Goal: Task Accomplishment & Management: Manage account settings

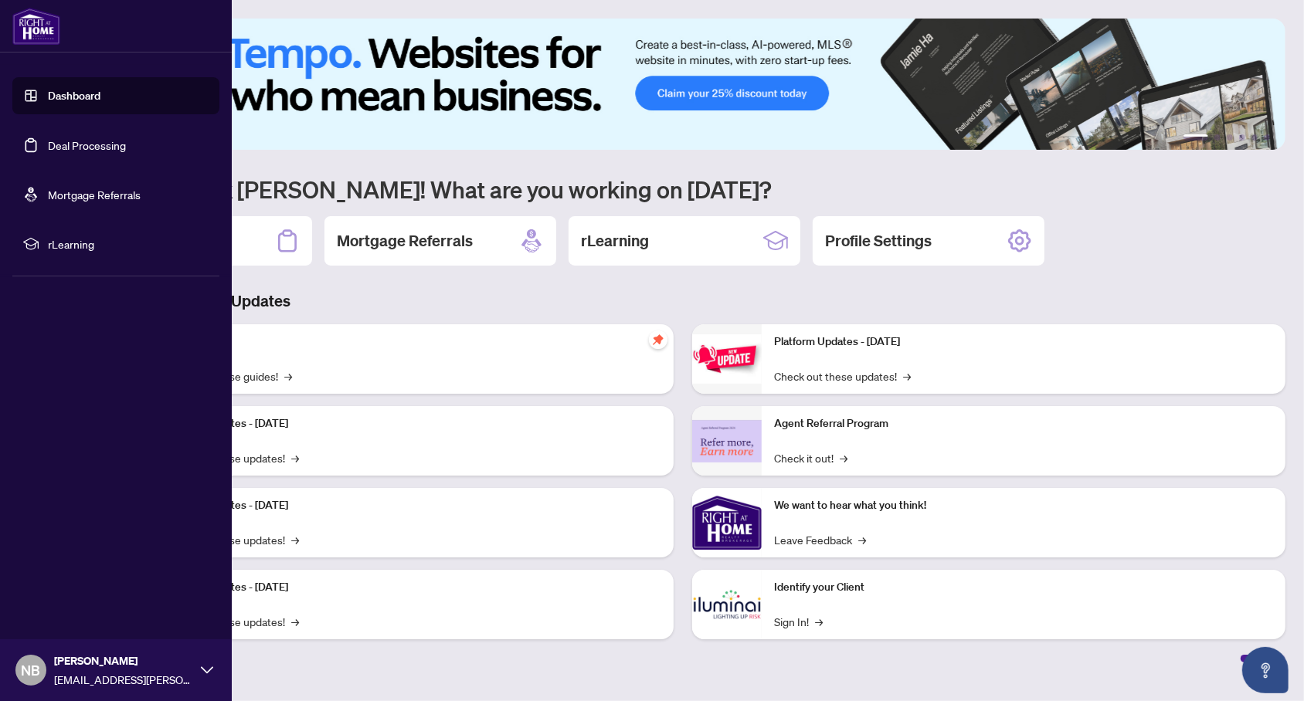
click at [67, 101] on link "Dashboard" at bounding box center [74, 96] width 53 height 14
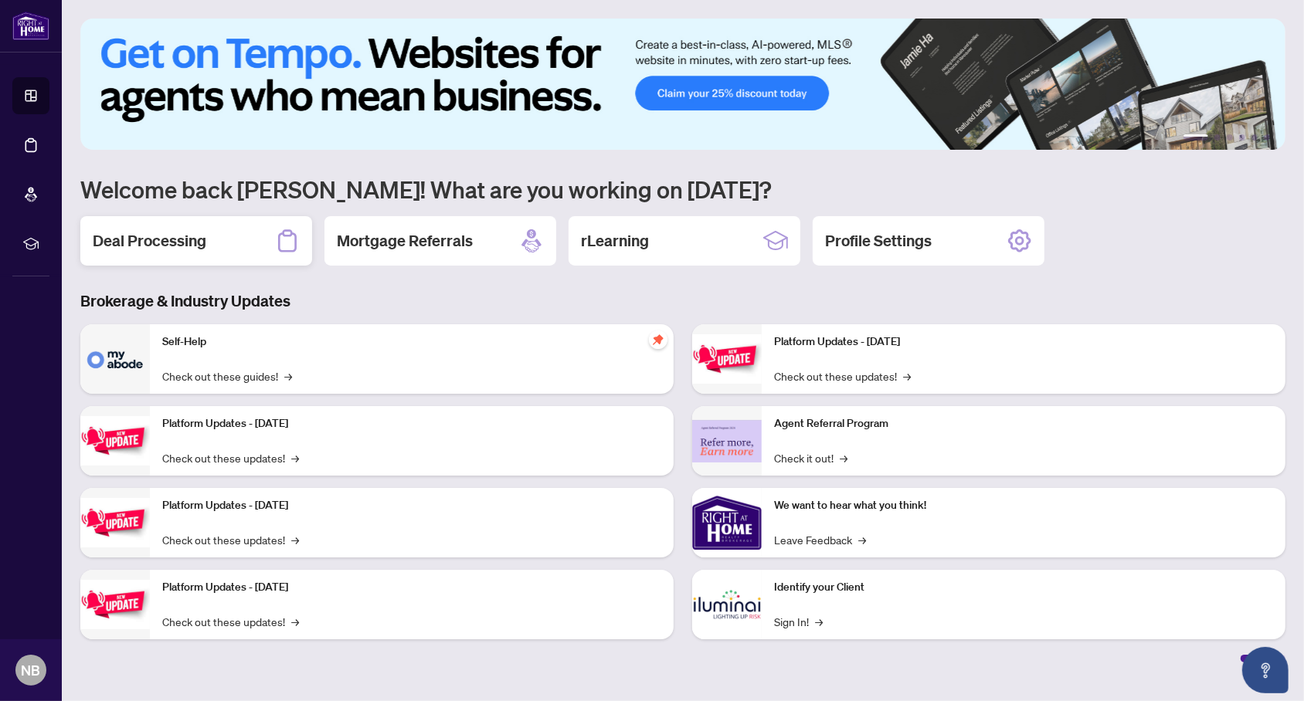
click at [279, 230] on icon at bounding box center [287, 241] width 25 height 25
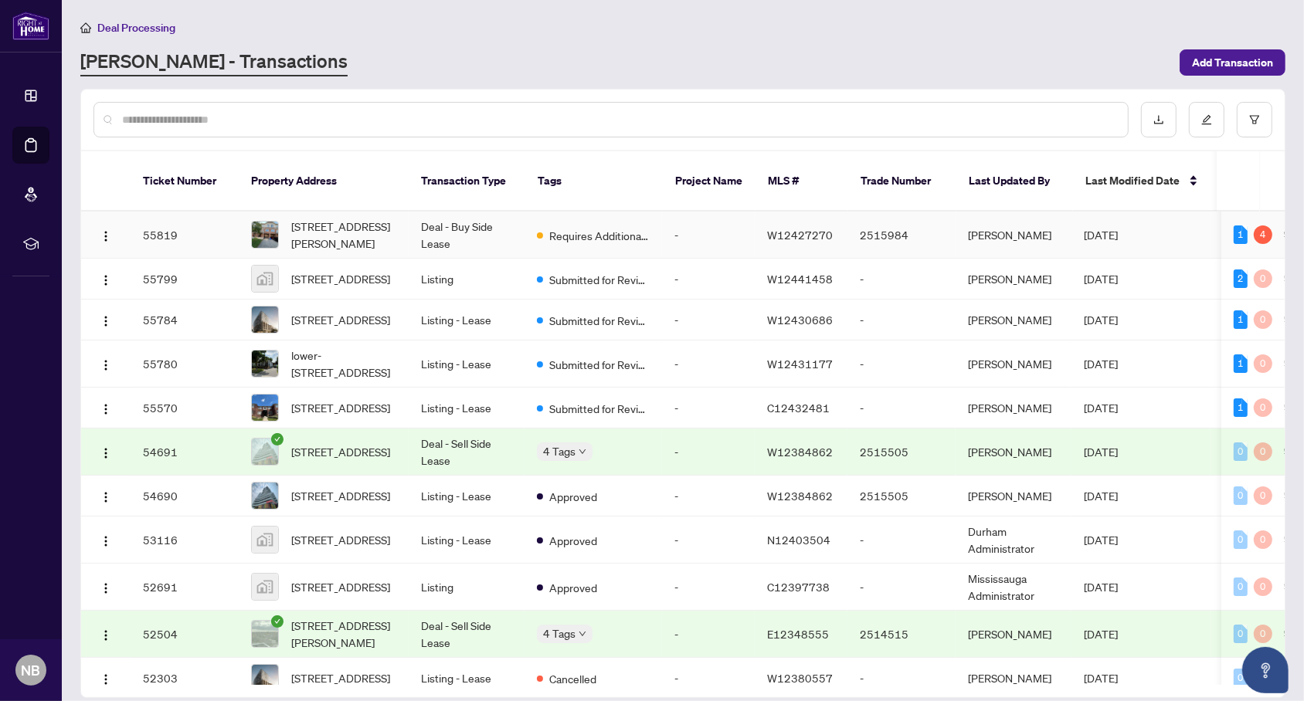
click at [653, 212] on td "Requires Additional Docs" at bounding box center [592, 235] width 137 height 47
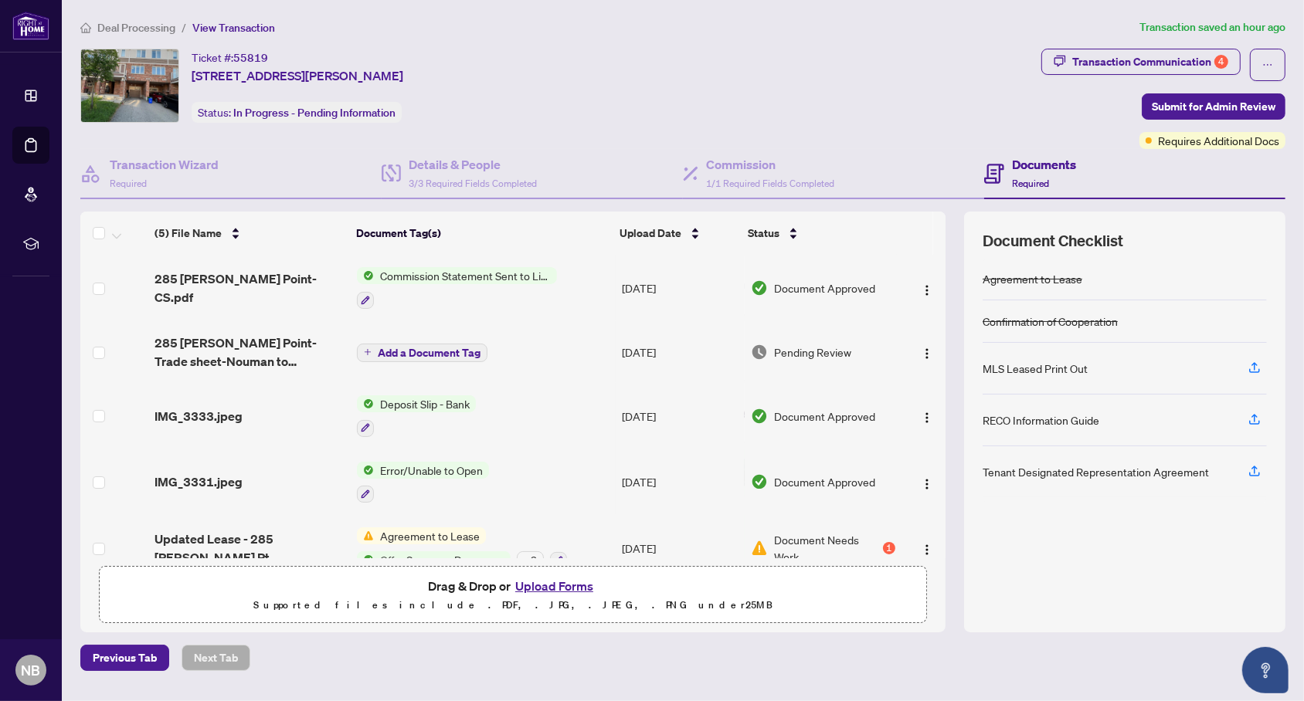
scroll to position [22, 0]
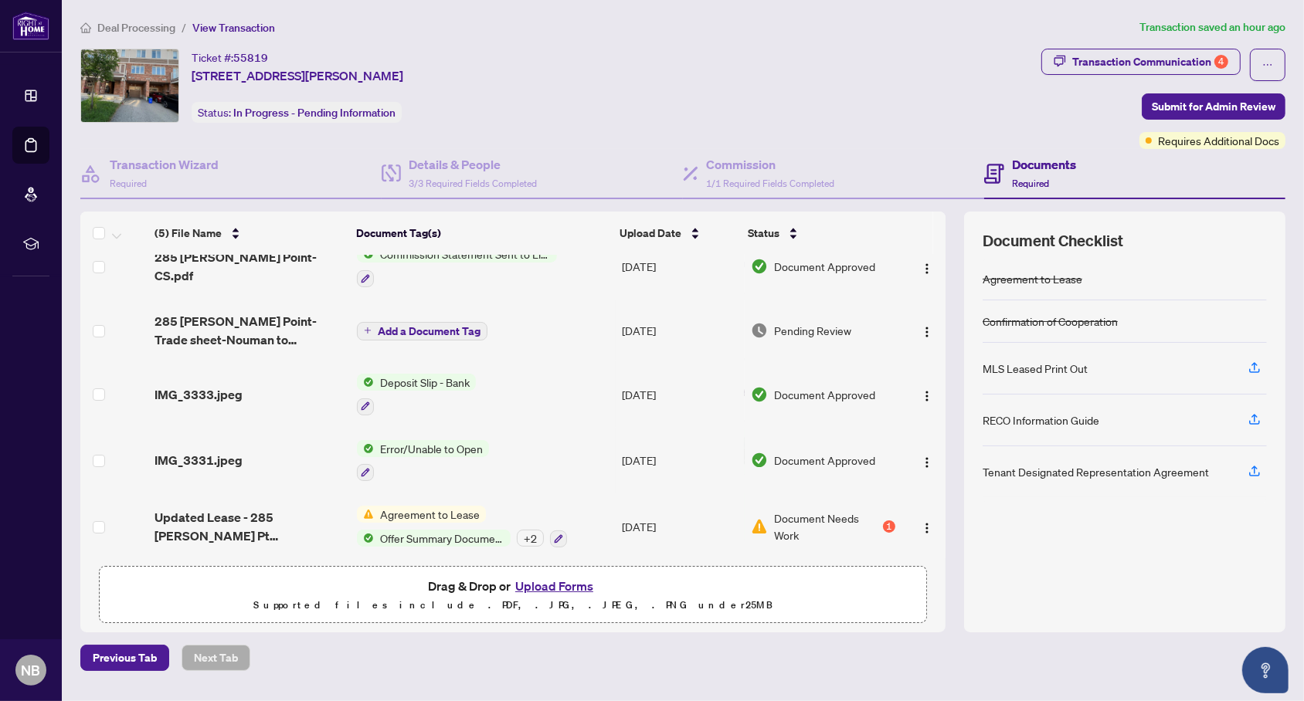
click at [678, 513] on td "[DATE]" at bounding box center [680, 527] width 129 height 66
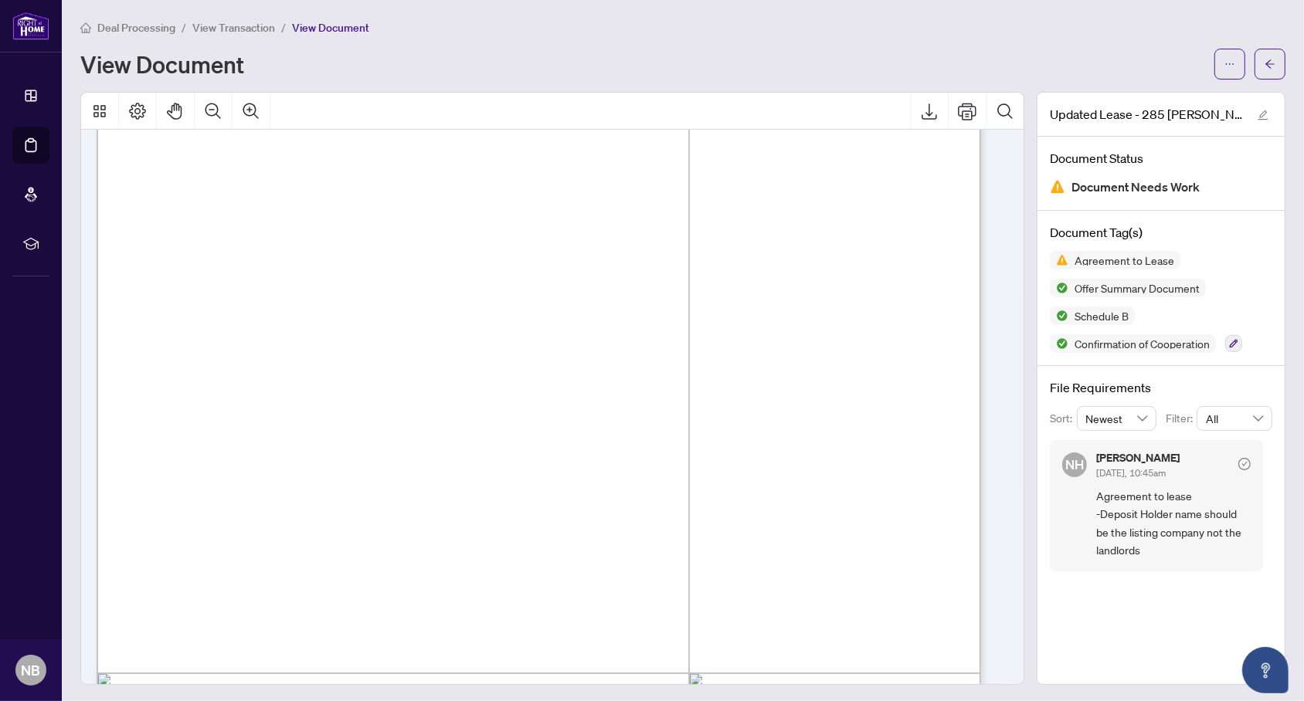
scroll to position [3653, 0]
click at [1214, 66] on button "button" at bounding box center [1229, 64] width 31 height 31
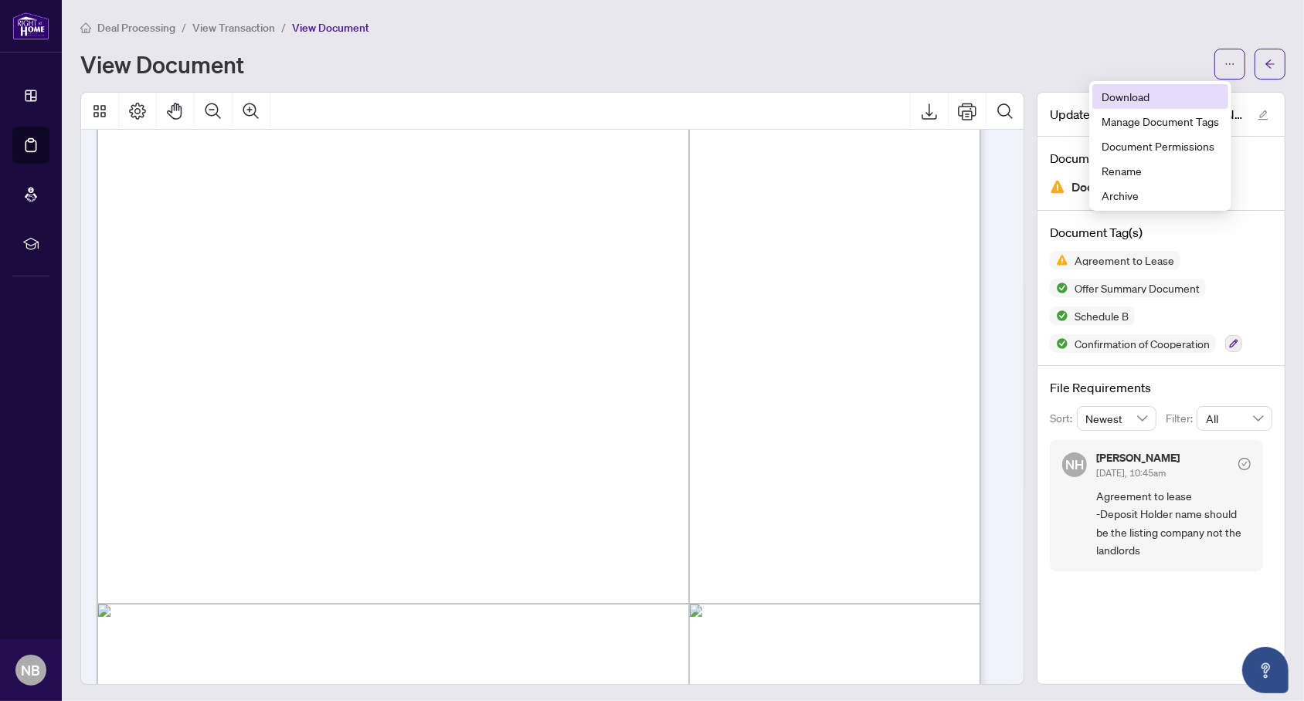
click at [1165, 102] on span "Download" at bounding box center [1159, 96] width 117 height 17
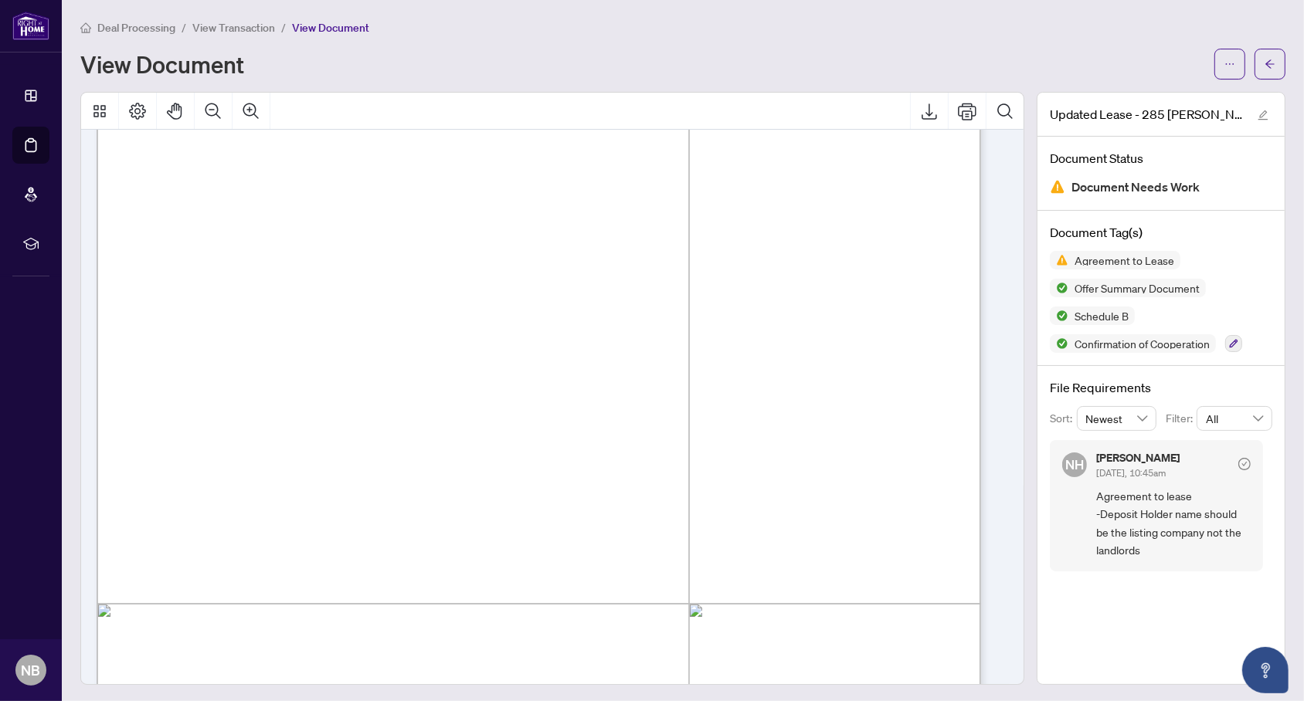
scroll to position [3650, 0]
click at [1265, 59] on icon "arrow-left" at bounding box center [1269, 63] width 9 height 8
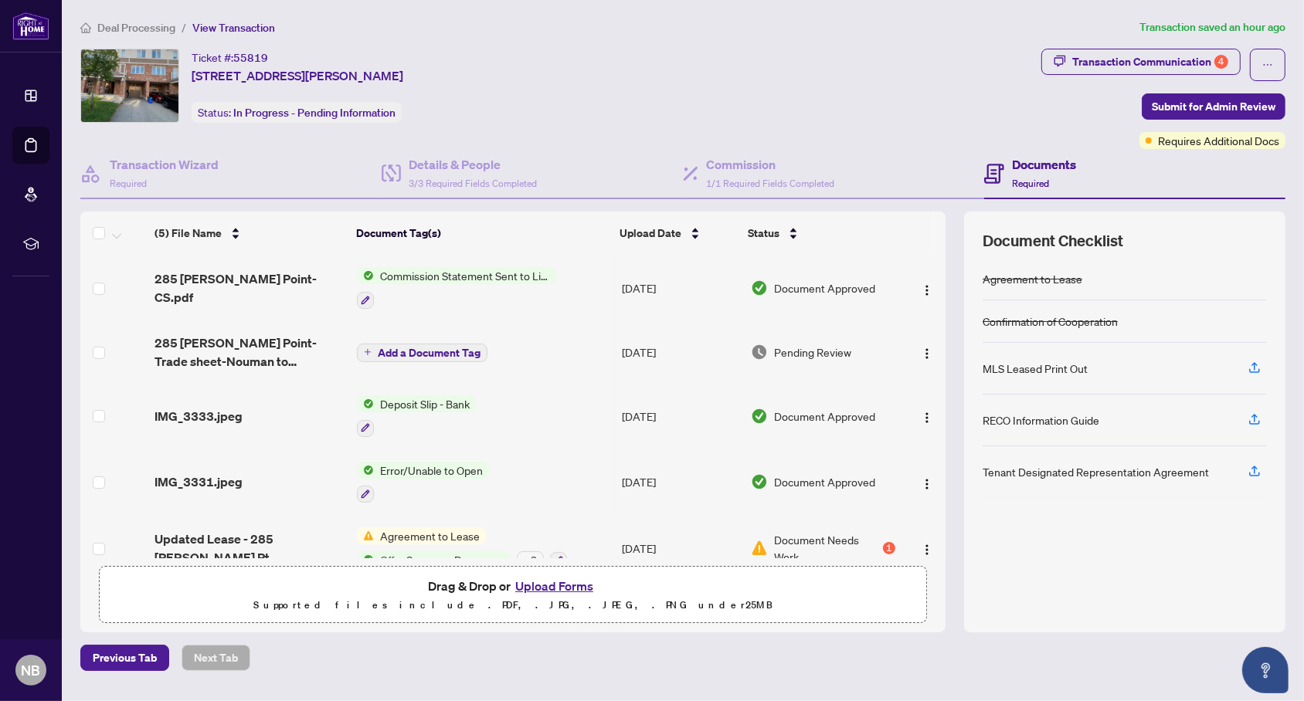
click at [537, 588] on button "Upload Forms" at bounding box center [554, 586] width 87 height 20
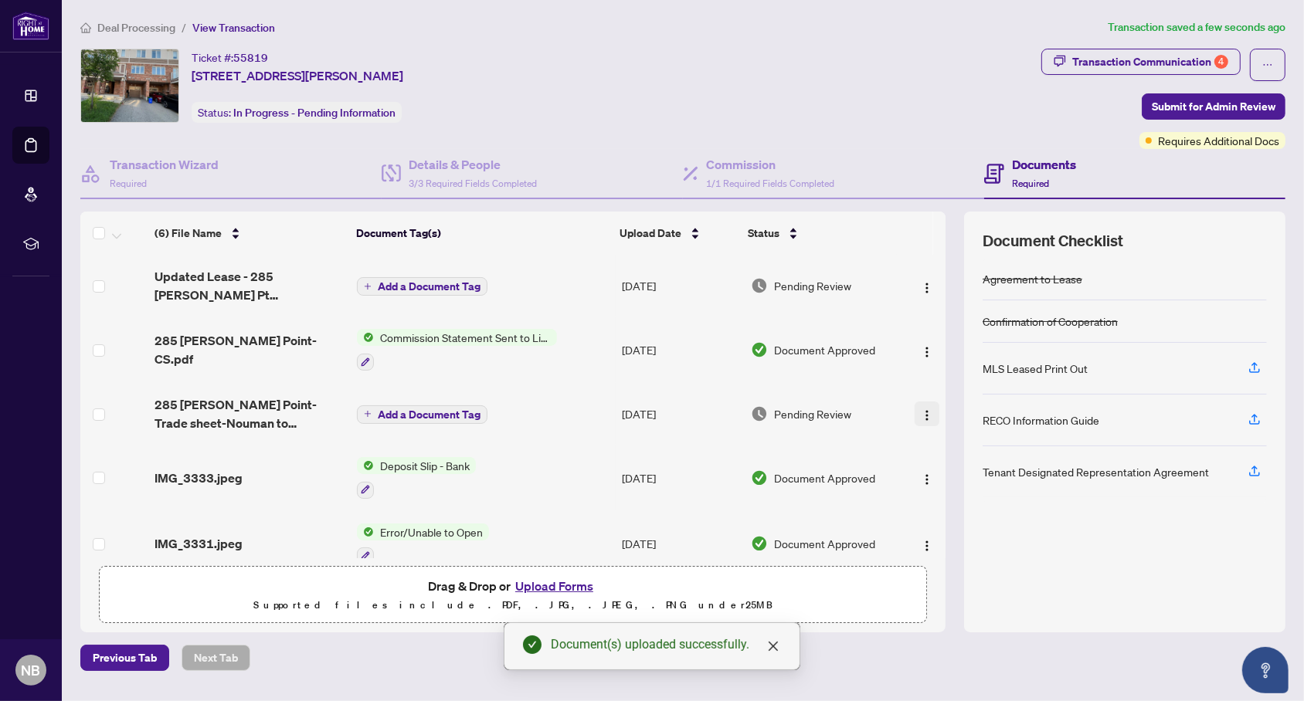
click at [922, 409] on img "button" at bounding box center [927, 415] width 12 height 12
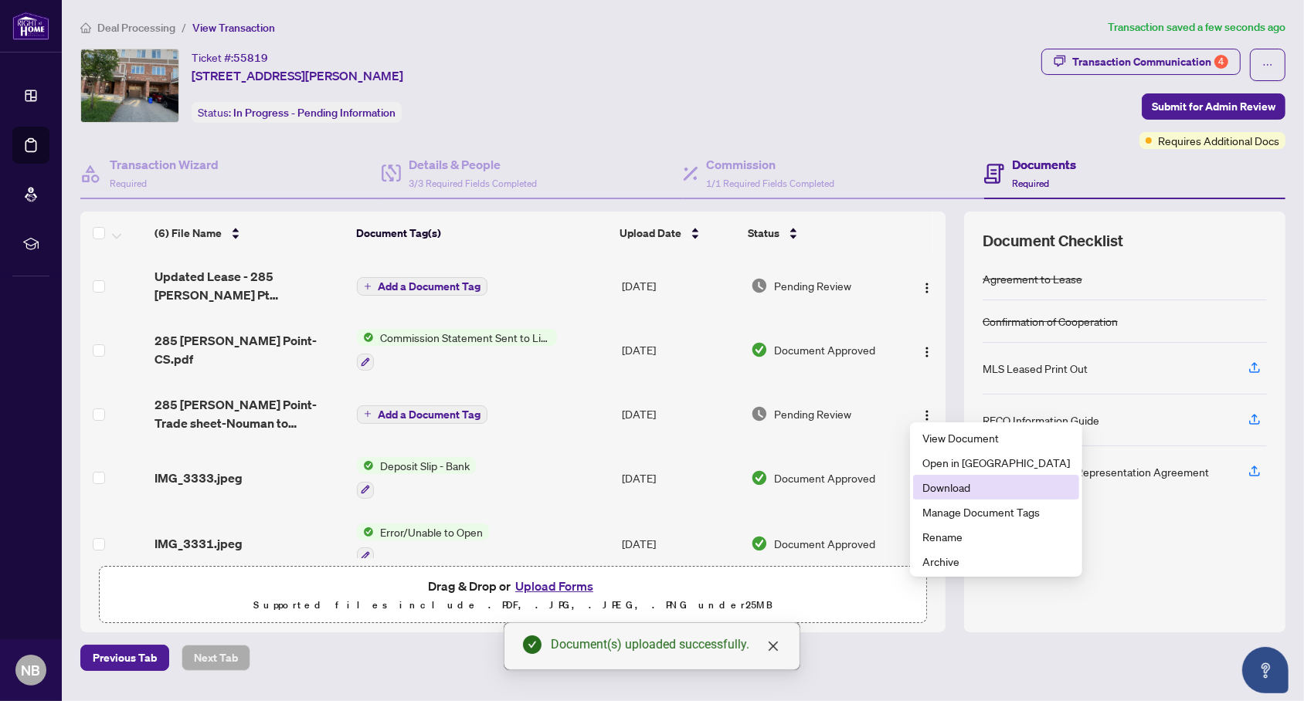
click at [940, 484] on span "Download" at bounding box center [996, 487] width 148 height 17
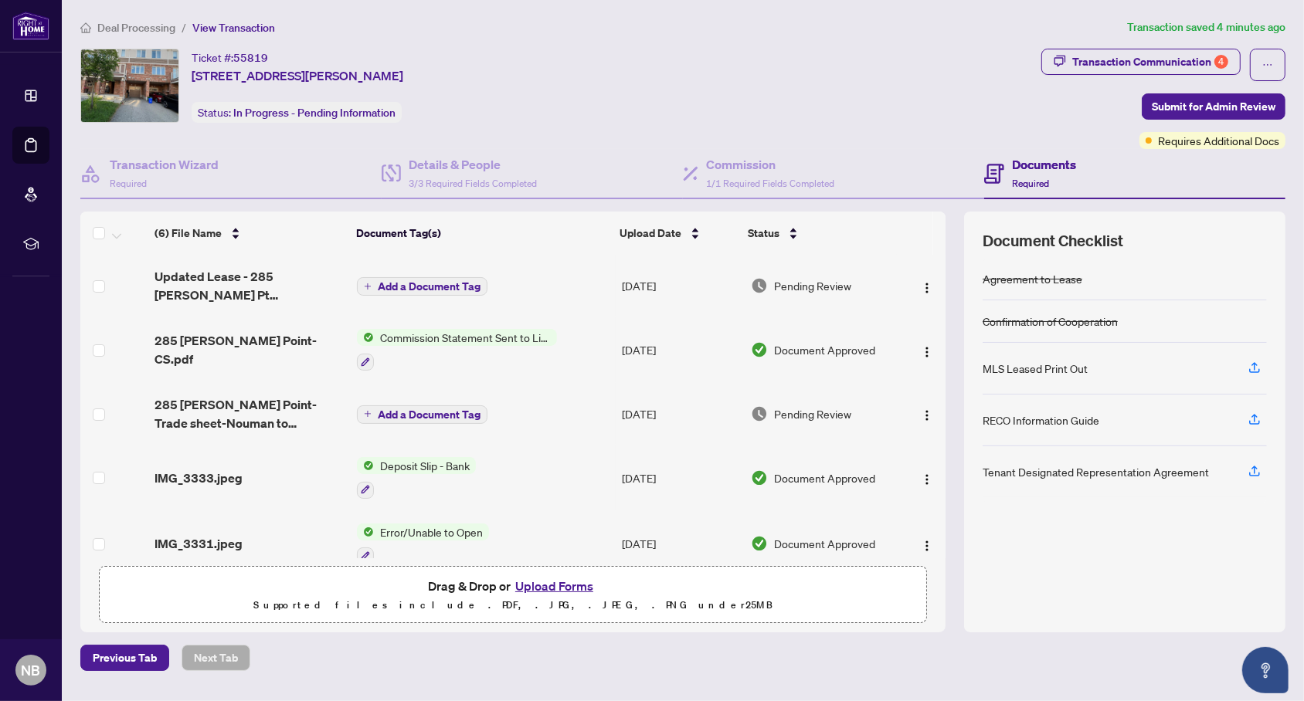
click at [539, 580] on button "Upload Forms" at bounding box center [554, 586] width 87 height 20
click at [549, 580] on button "Upload Forms" at bounding box center [554, 586] width 87 height 20
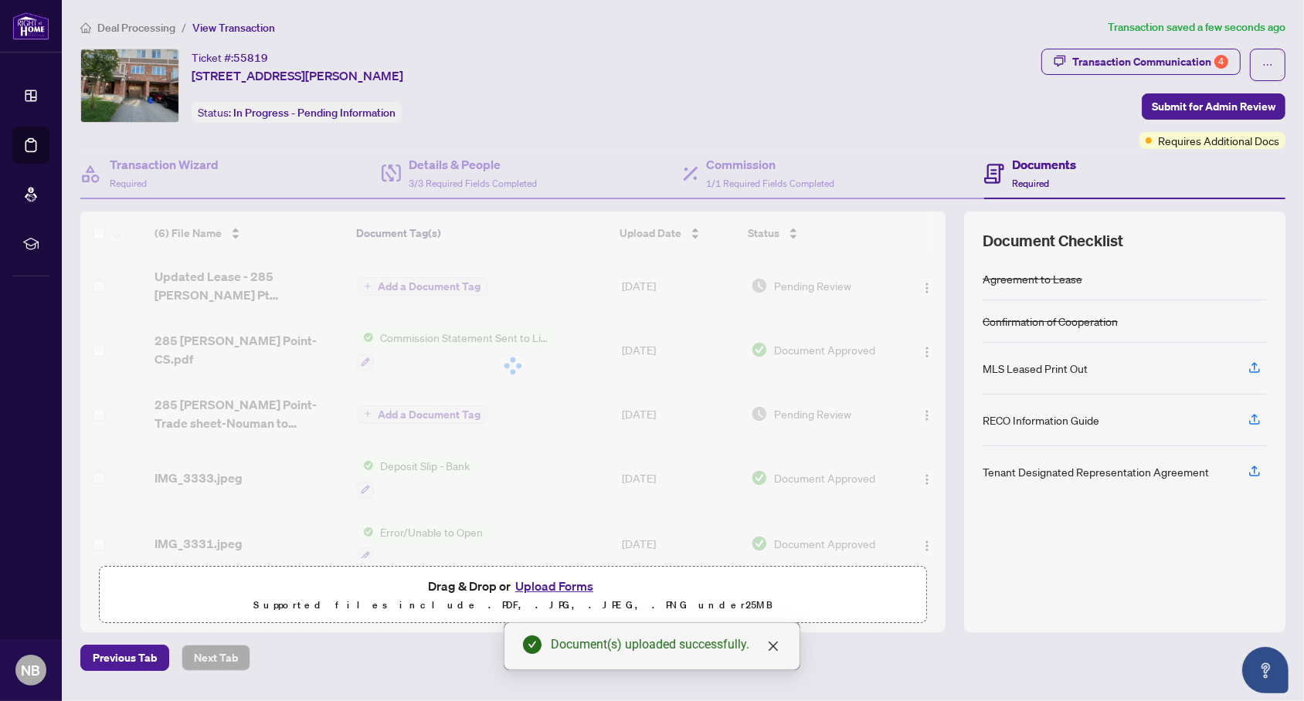
click at [1196, 76] on span "Transaction Communication 4" at bounding box center [1140, 65] width 199 height 32
click at [1196, 58] on div "Transaction Communication 4" at bounding box center [1150, 61] width 156 height 25
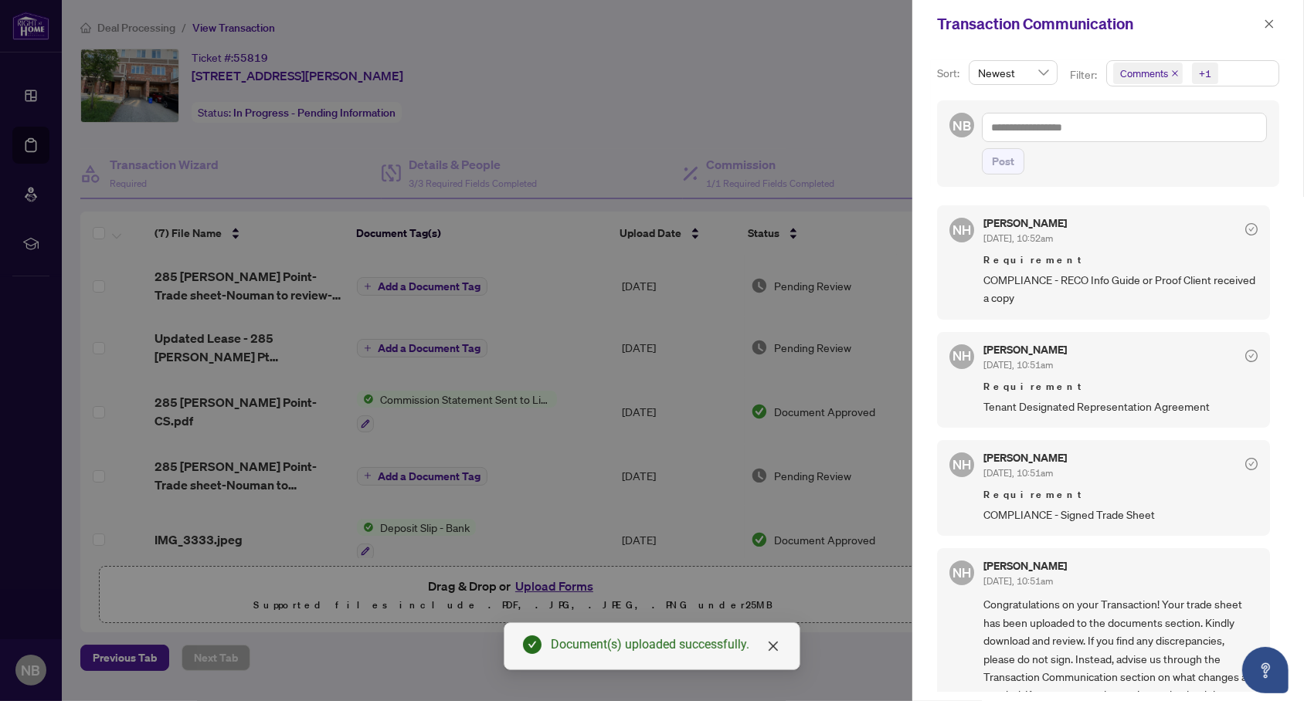
click at [1172, 70] on icon "close" at bounding box center [1175, 73] width 6 height 6
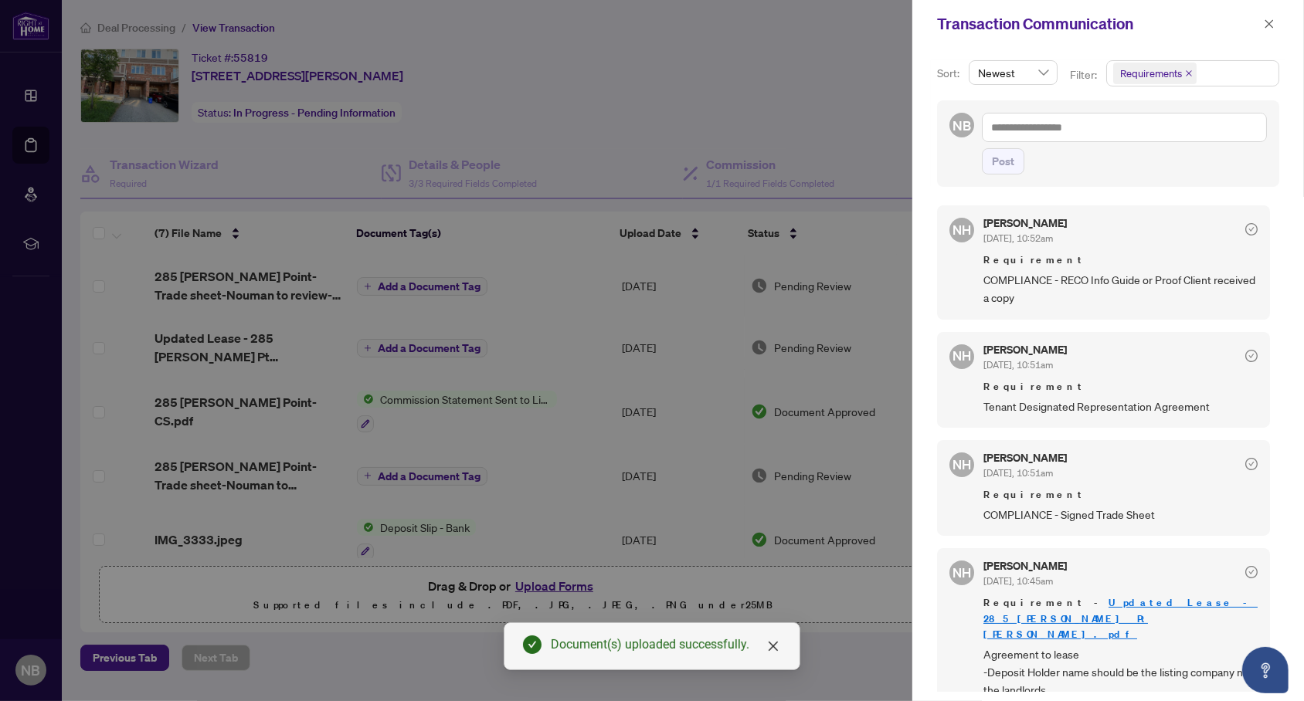
scroll to position [2, 0]
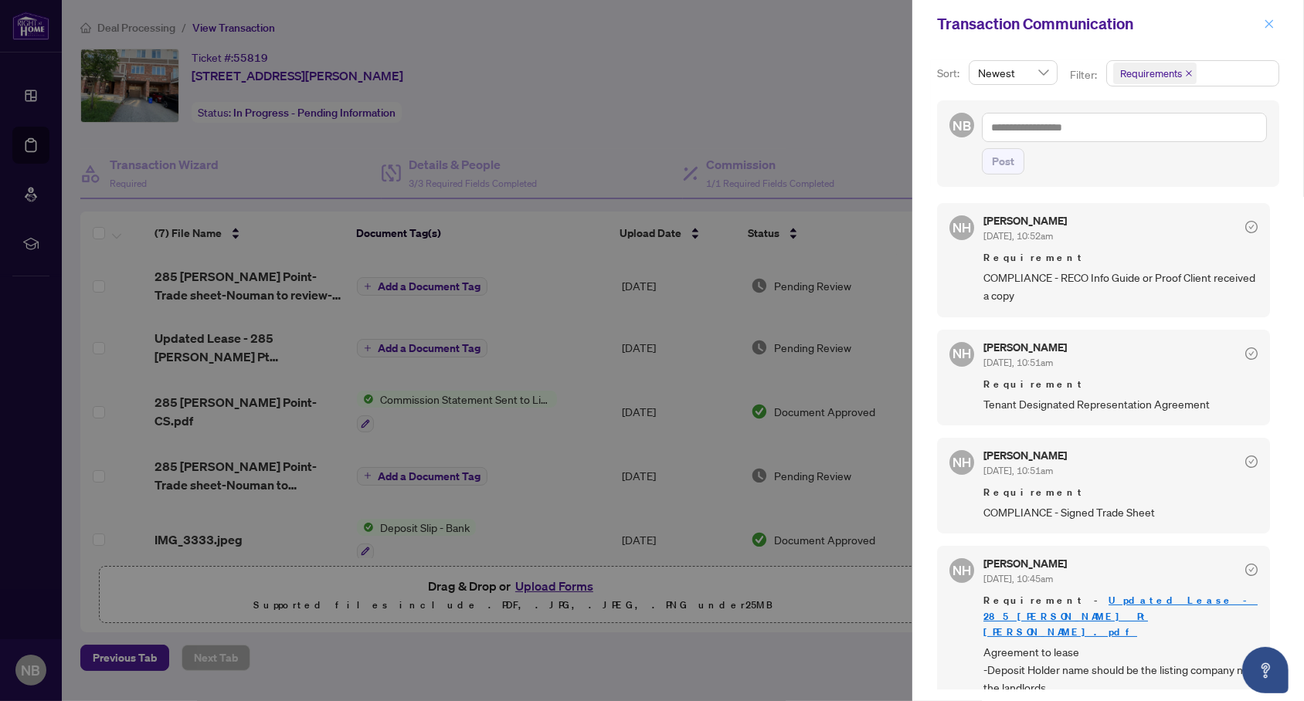
click at [1265, 22] on icon "close" at bounding box center [1269, 24] width 11 height 11
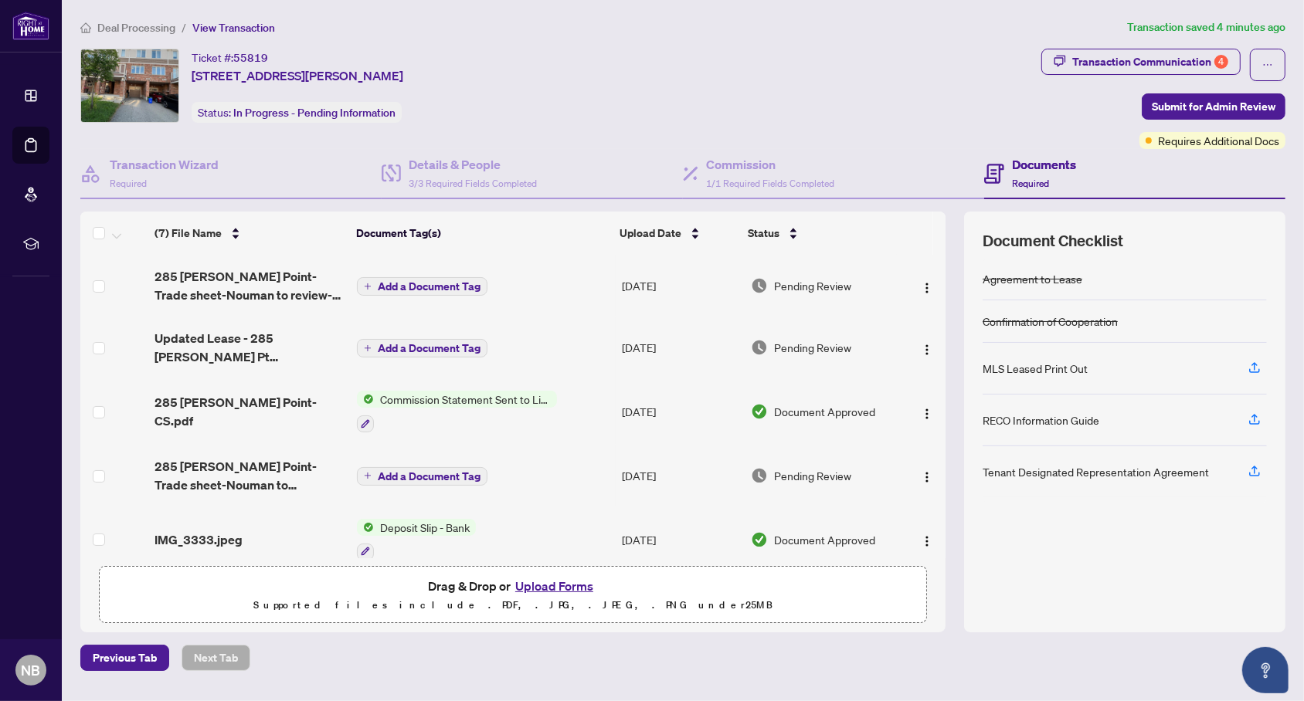
click at [555, 580] on button "Upload Forms" at bounding box center [554, 586] width 87 height 20
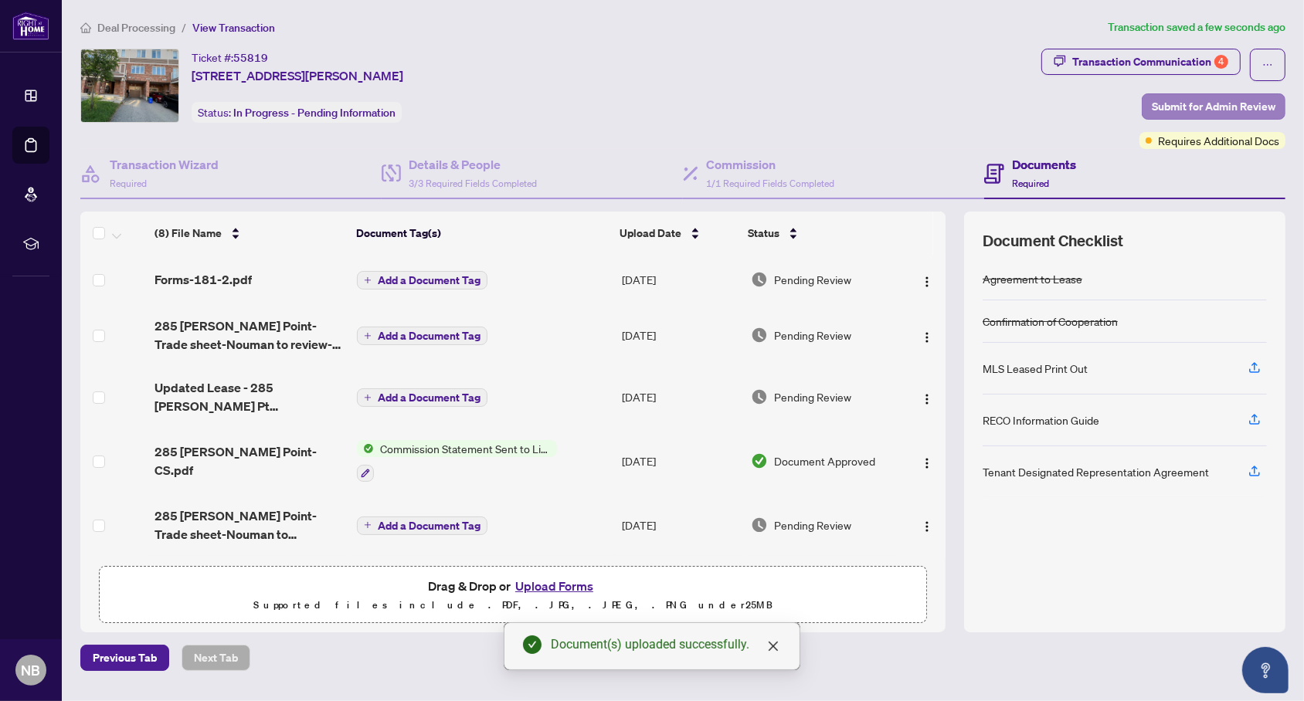
click at [1192, 114] on span "Submit for Admin Review" at bounding box center [1214, 106] width 124 height 25
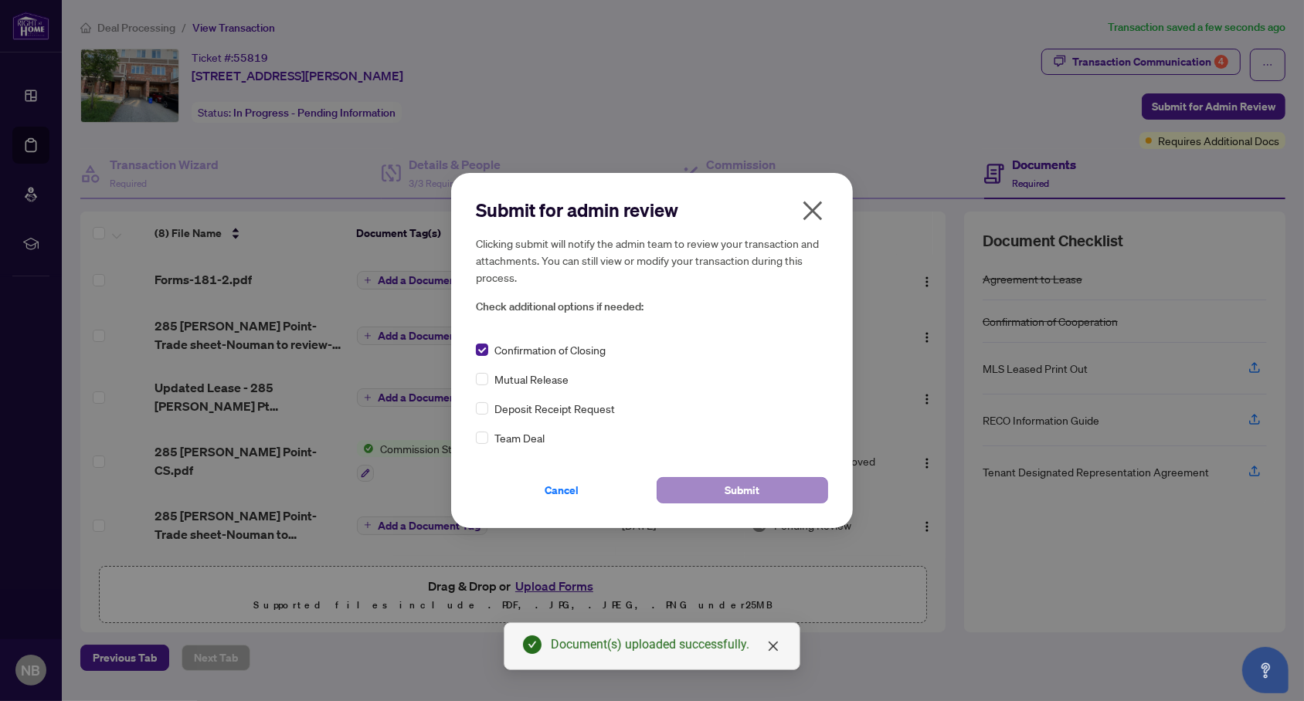
click at [729, 481] on span "Submit" at bounding box center [742, 490] width 35 height 25
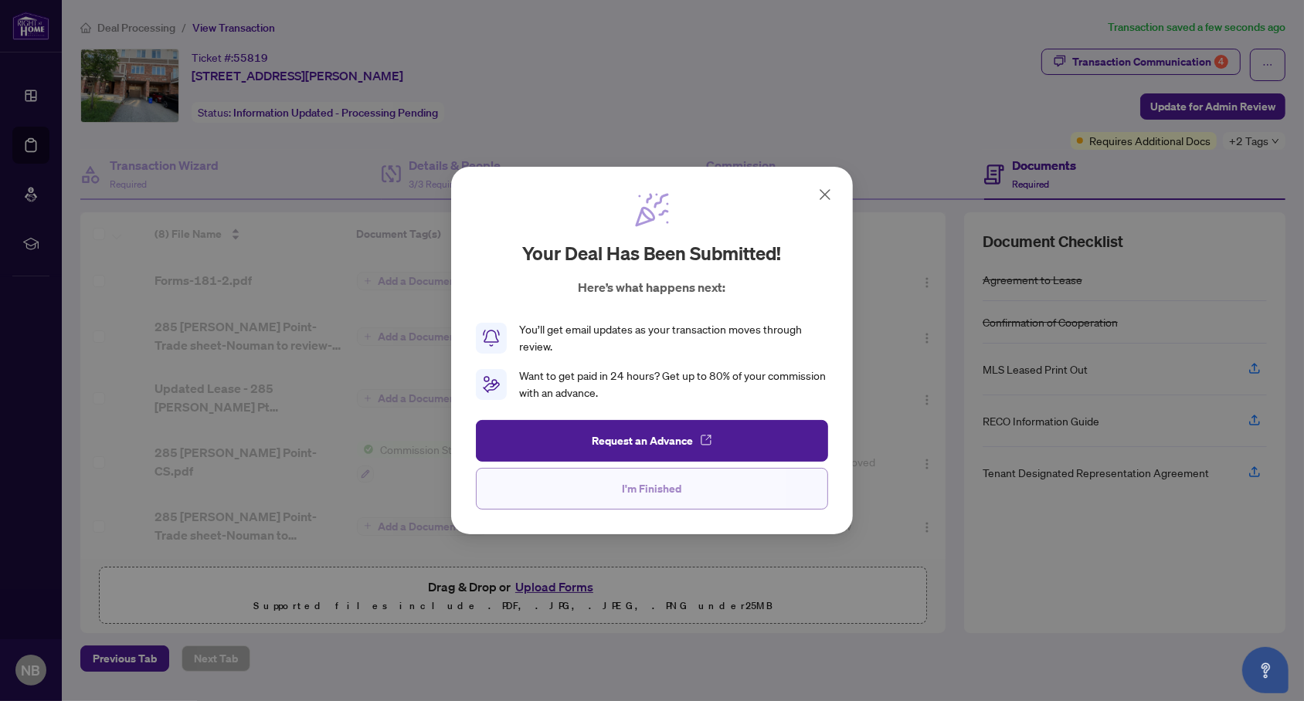
click at [733, 483] on button "I'm Finished" at bounding box center [652, 489] width 352 height 42
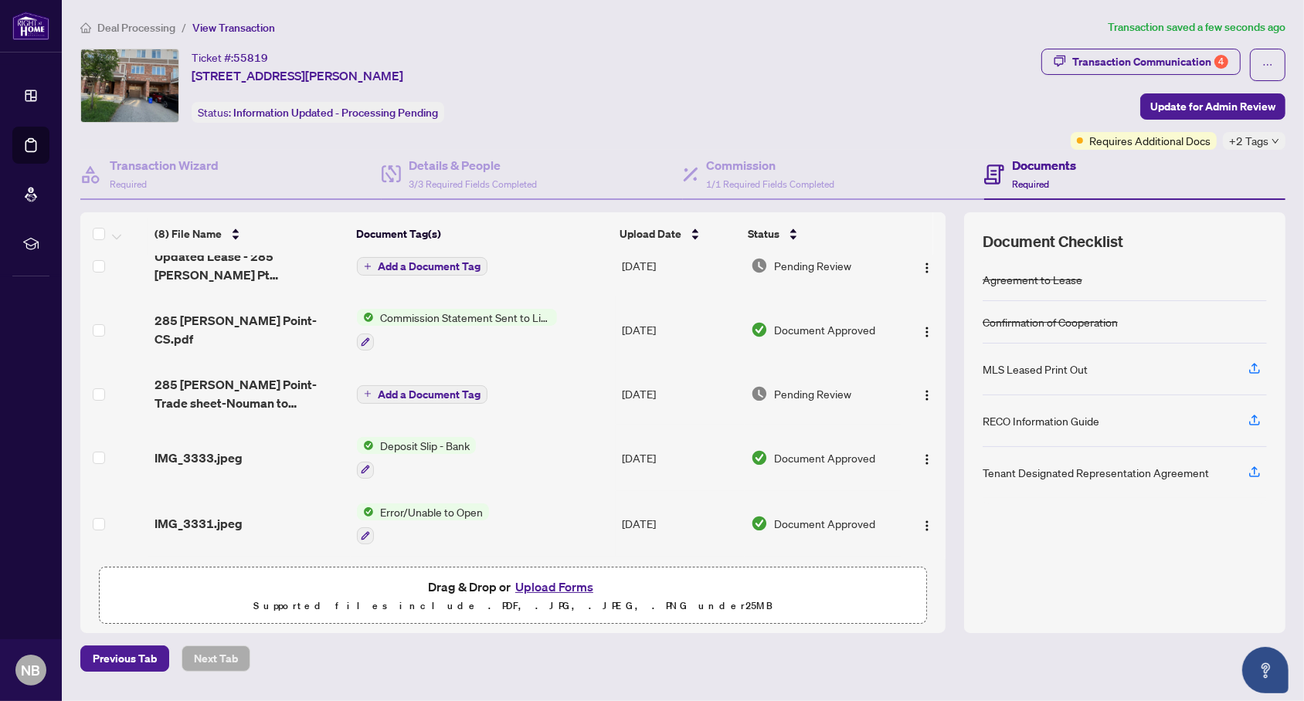
scroll to position [102, 0]
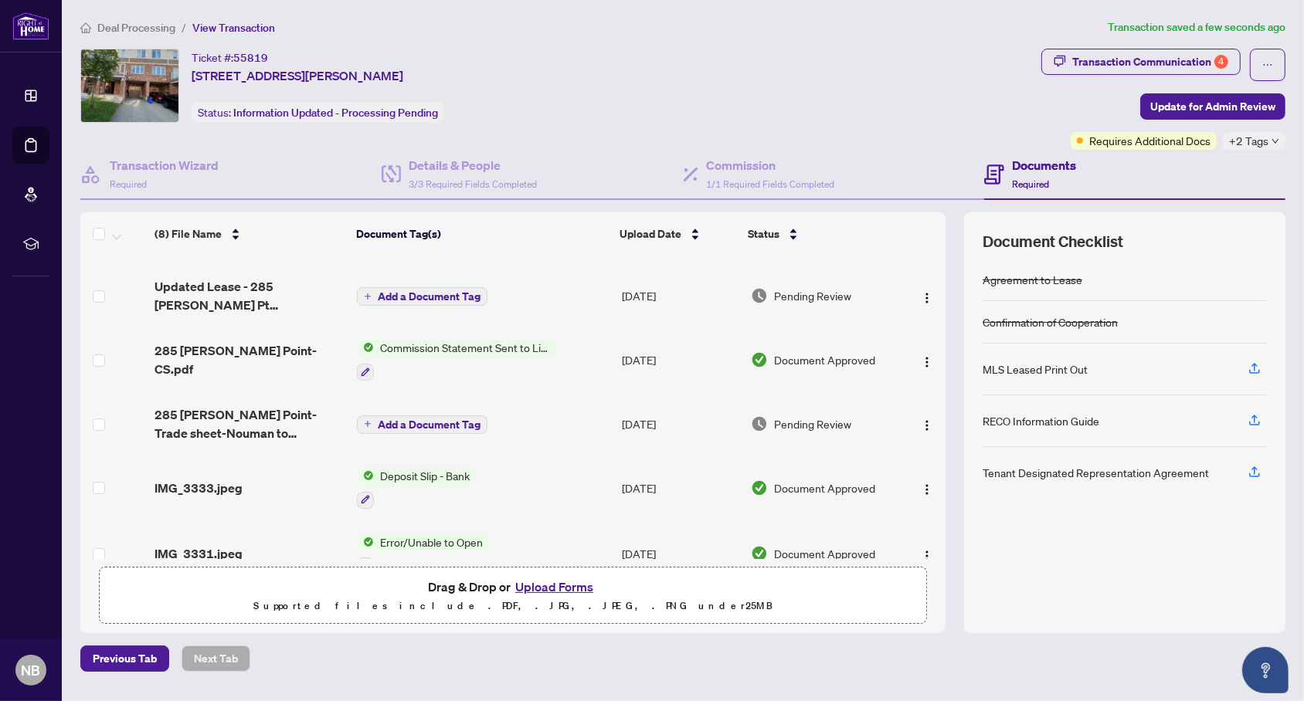
click at [567, 297] on td "Add a Document Tag" at bounding box center [483, 296] width 265 height 62
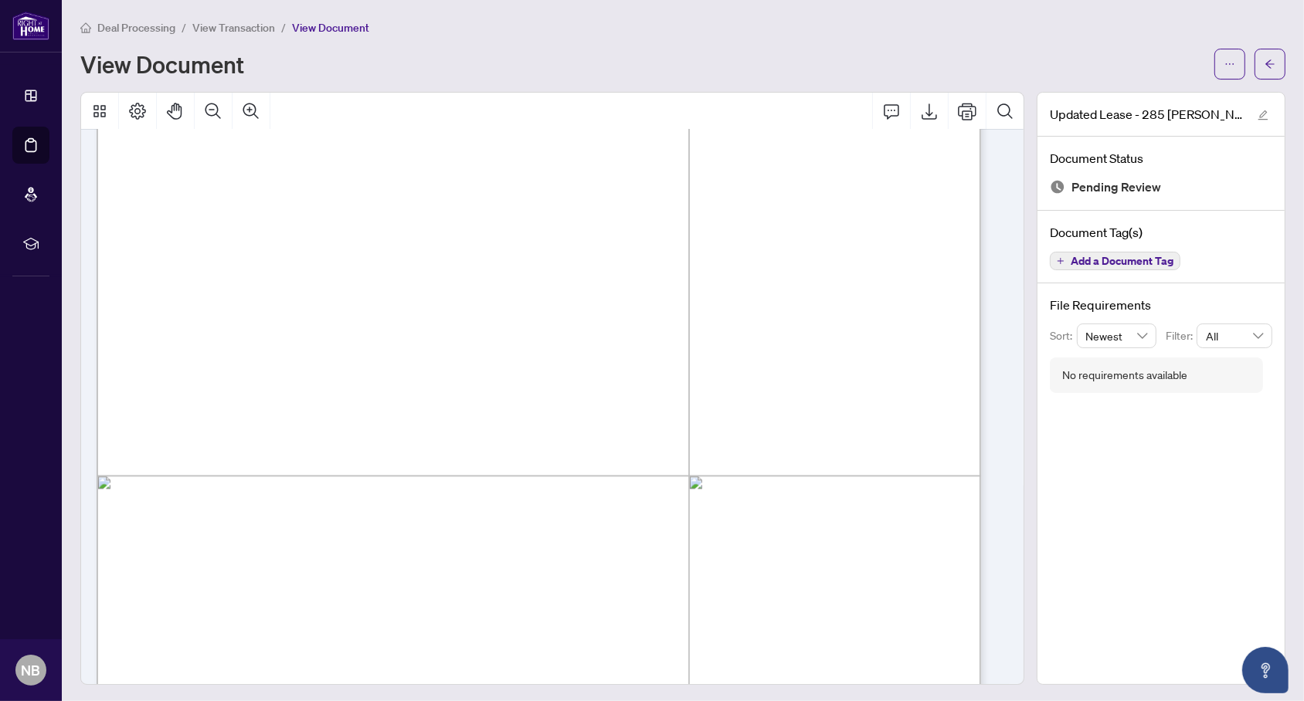
scroll to position [3778, 0]
click at [1254, 57] on button "button" at bounding box center [1269, 64] width 31 height 31
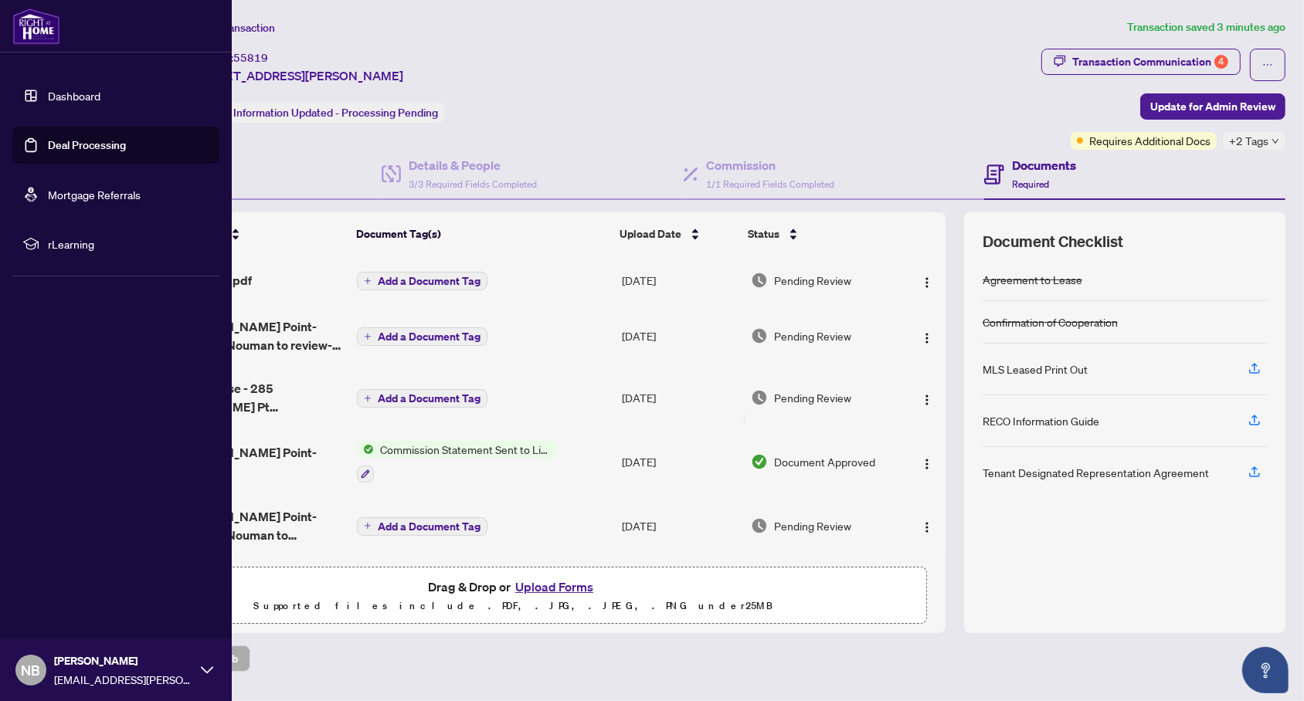
click at [66, 98] on link "Dashboard" at bounding box center [74, 96] width 53 height 14
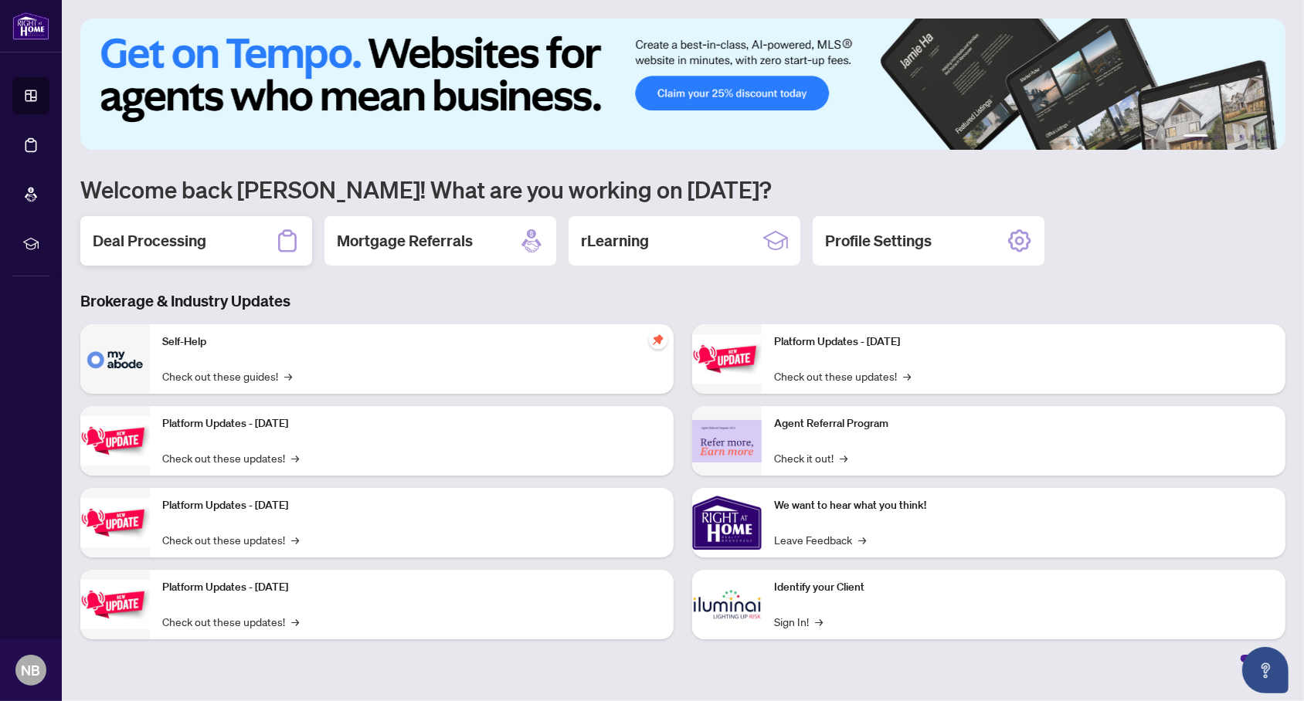
click at [237, 256] on div "Deal Processing" at bounding box center [196, 240] width 232 height 49
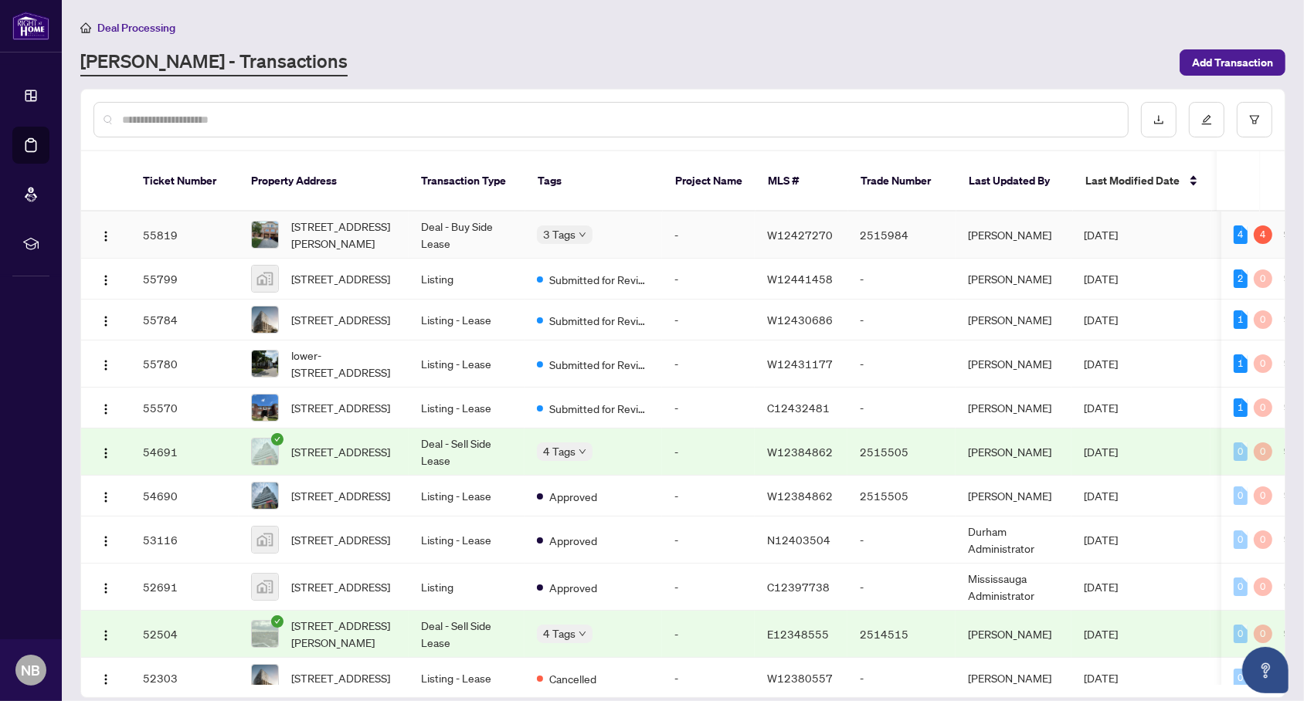
click at [440, 215] on td "Deal - Buy Side Lease" at bounding box center [467, 235] width 116 height 47
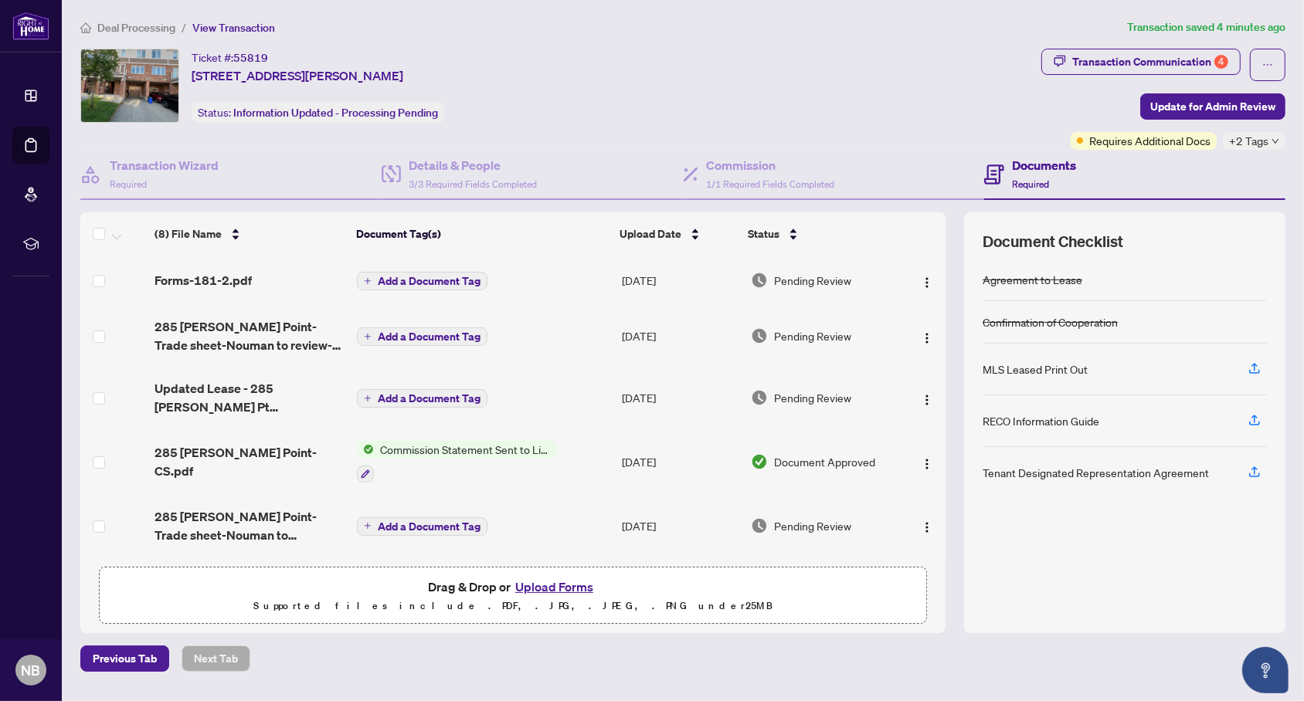
scroll to position [192, 0]
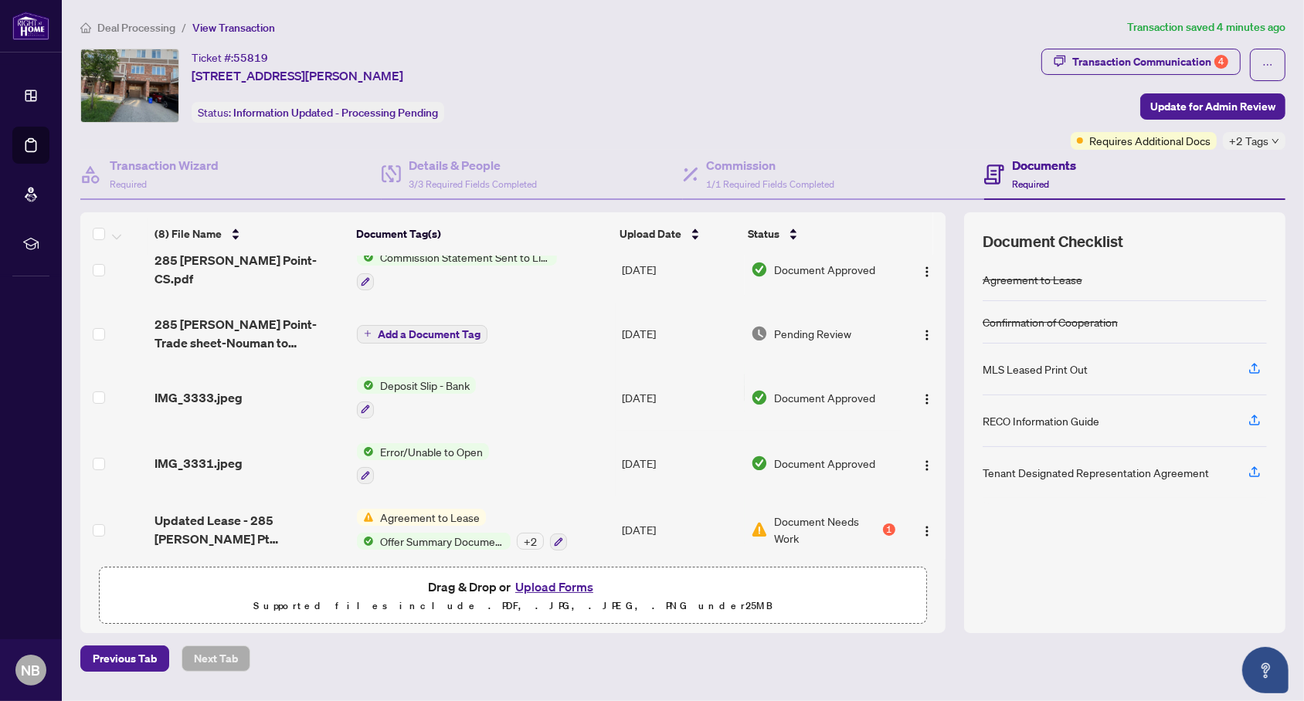
click at [467, 447] on span "Error/Unable to Open" at bounding box center [431, 451] width 115 height 17
click at [921, 460] on img "button" at bounding box center [927, 466] width 12 height 12
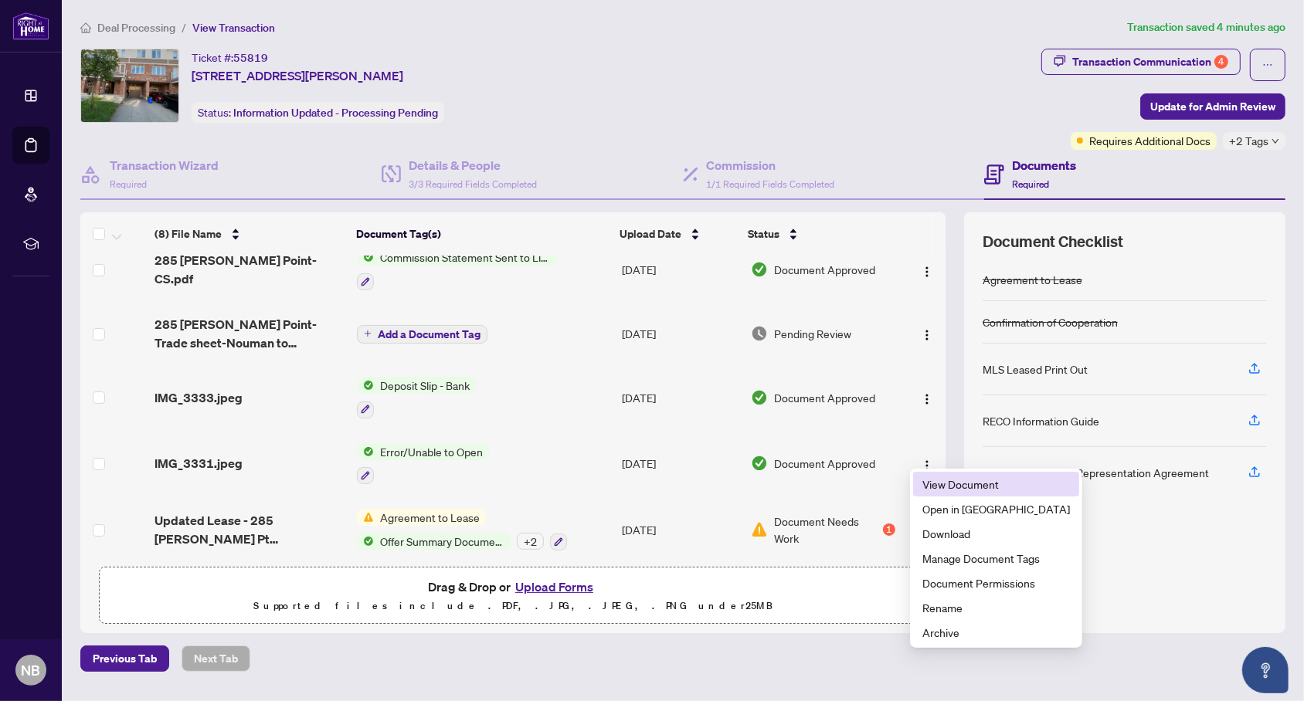
click at [940, 484] on span "View Document" at bounding box center [996, 484] width 148 height 17
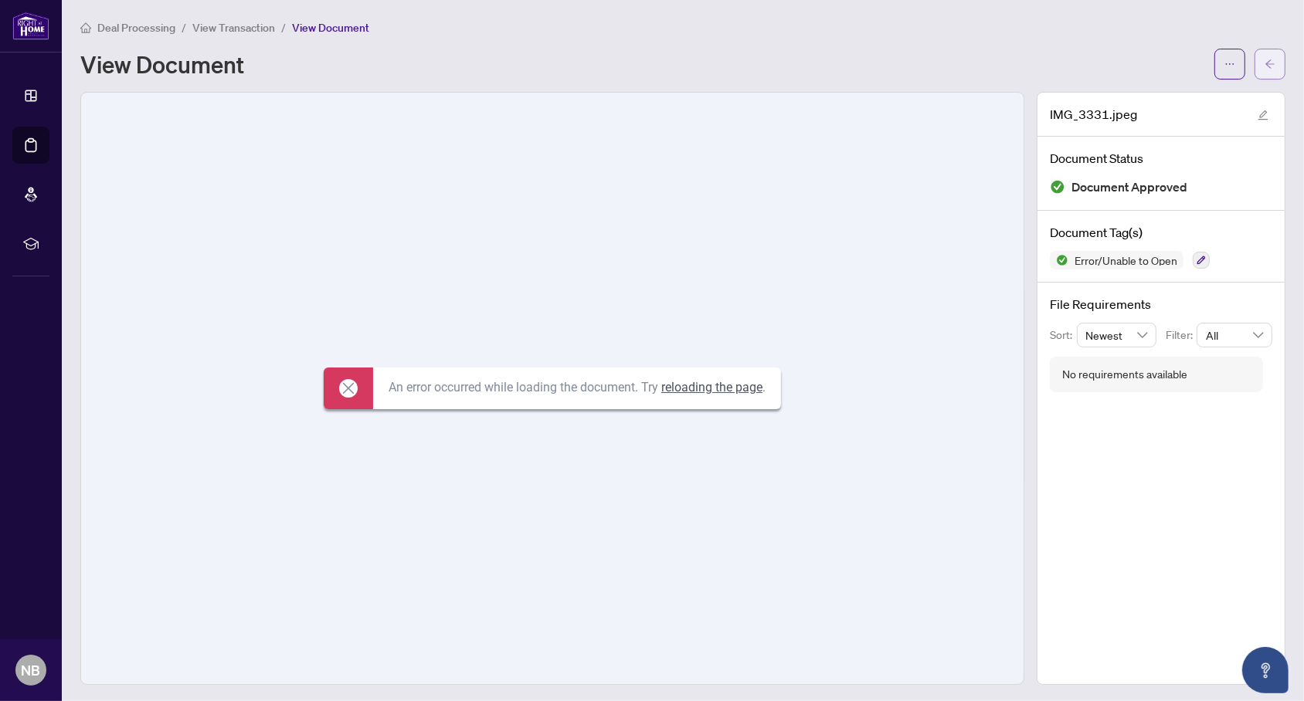
click at [1264, 65] on icon "arrow-left" at bounding box center [1269, 64] width 11 height 11
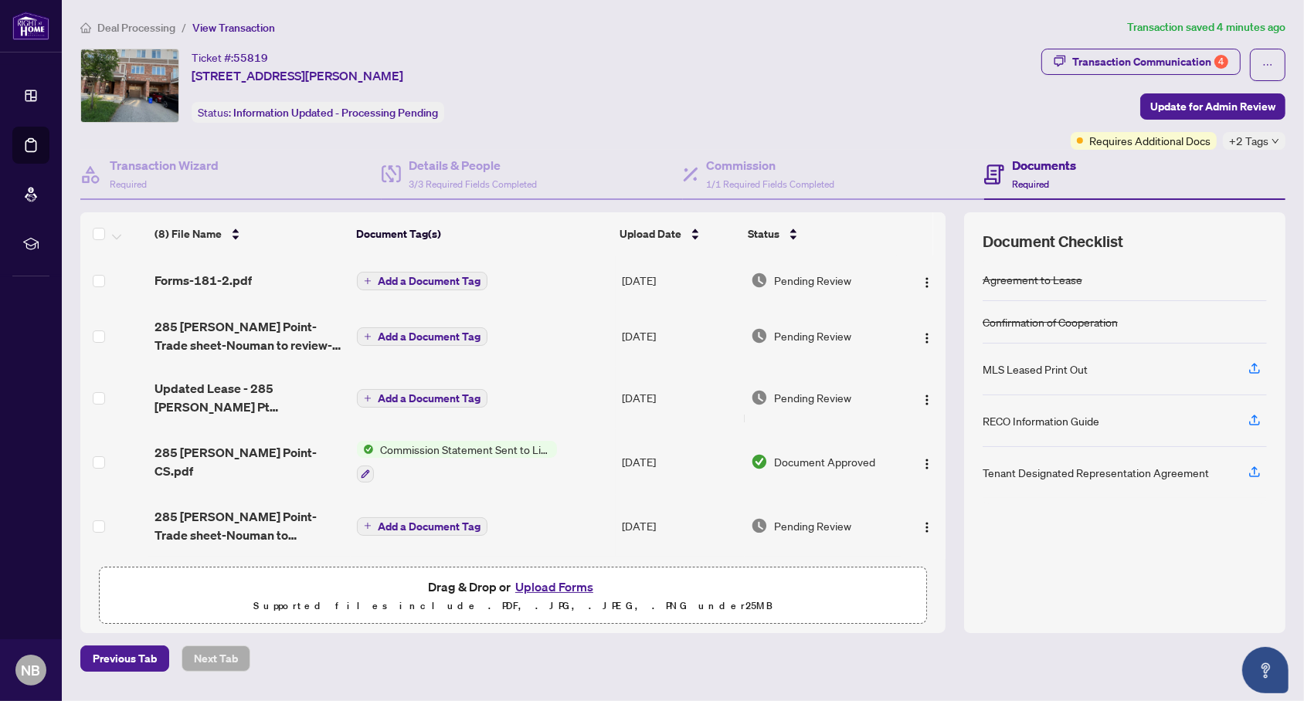
click at [557, 579] on button "Upload Forms" at bounding box center [554, 587] width 87 height 20
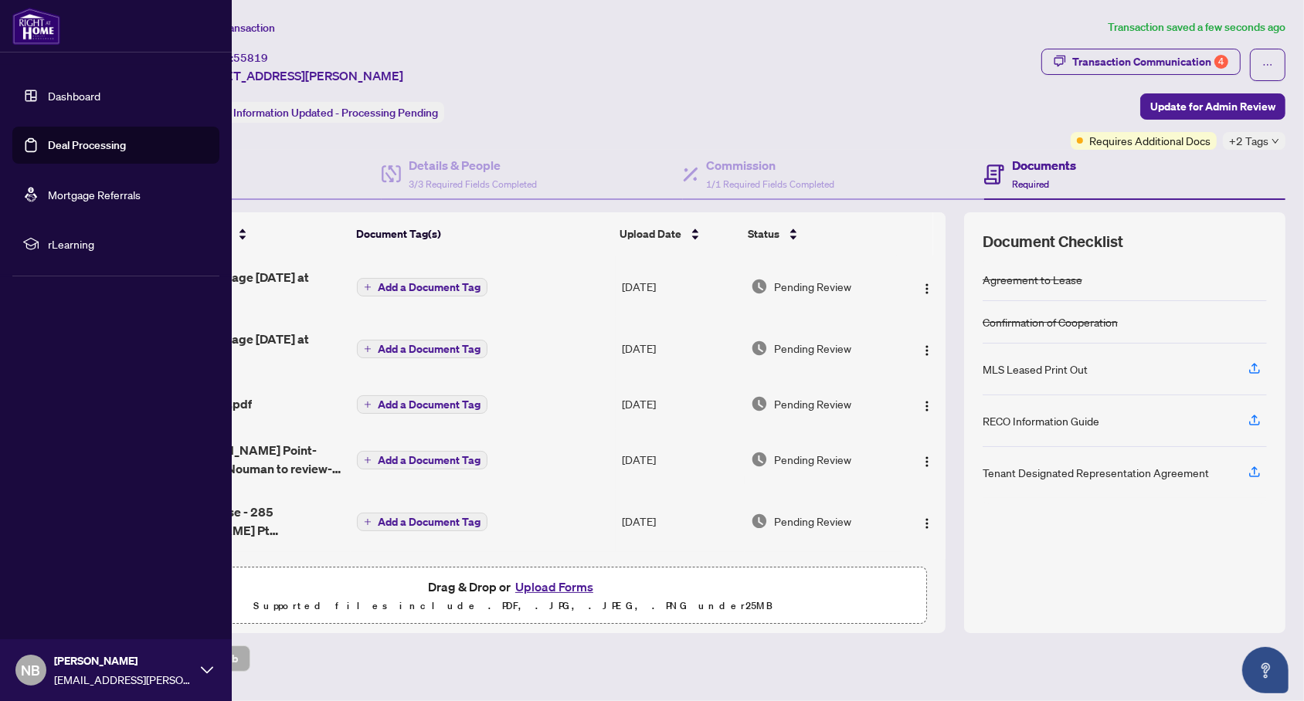
click at [50, 97] on link "Dashboard" at bounding box center [74, 96] width 53 height 14
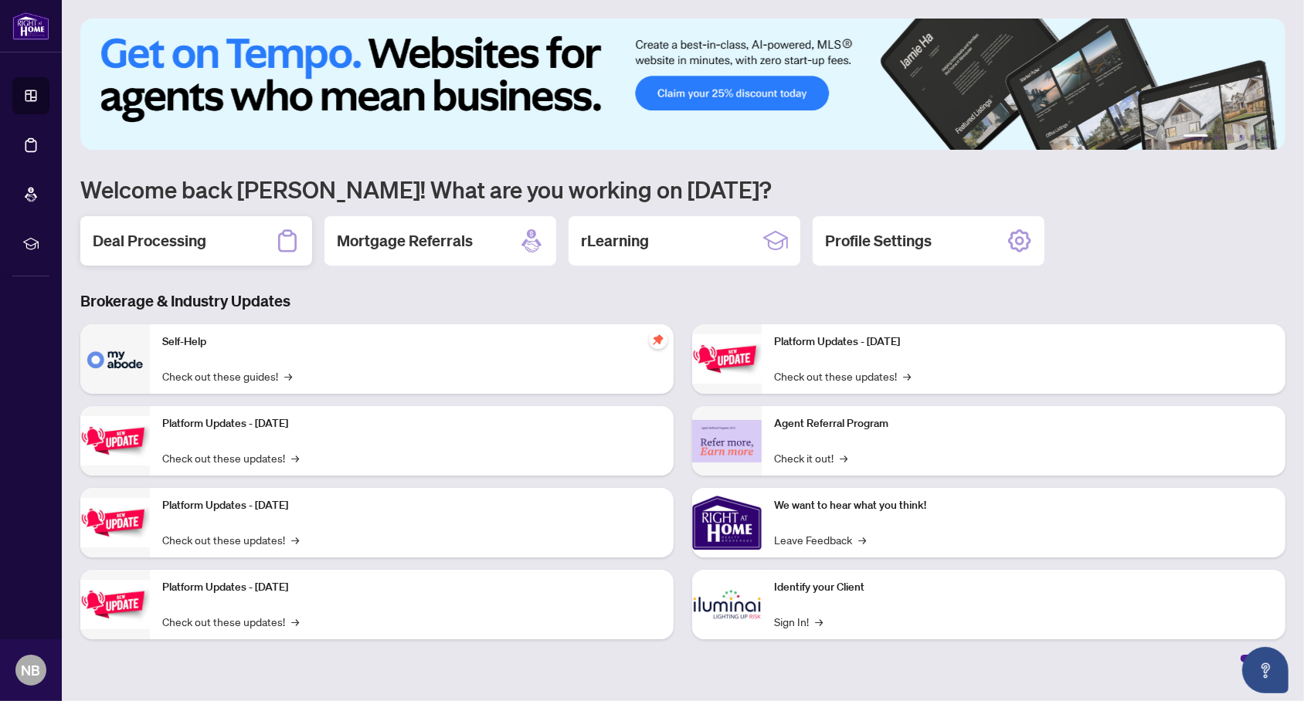
click at [256, 249] on div "Deal Processing" at bounding box center [196, 240] width 232 height 49
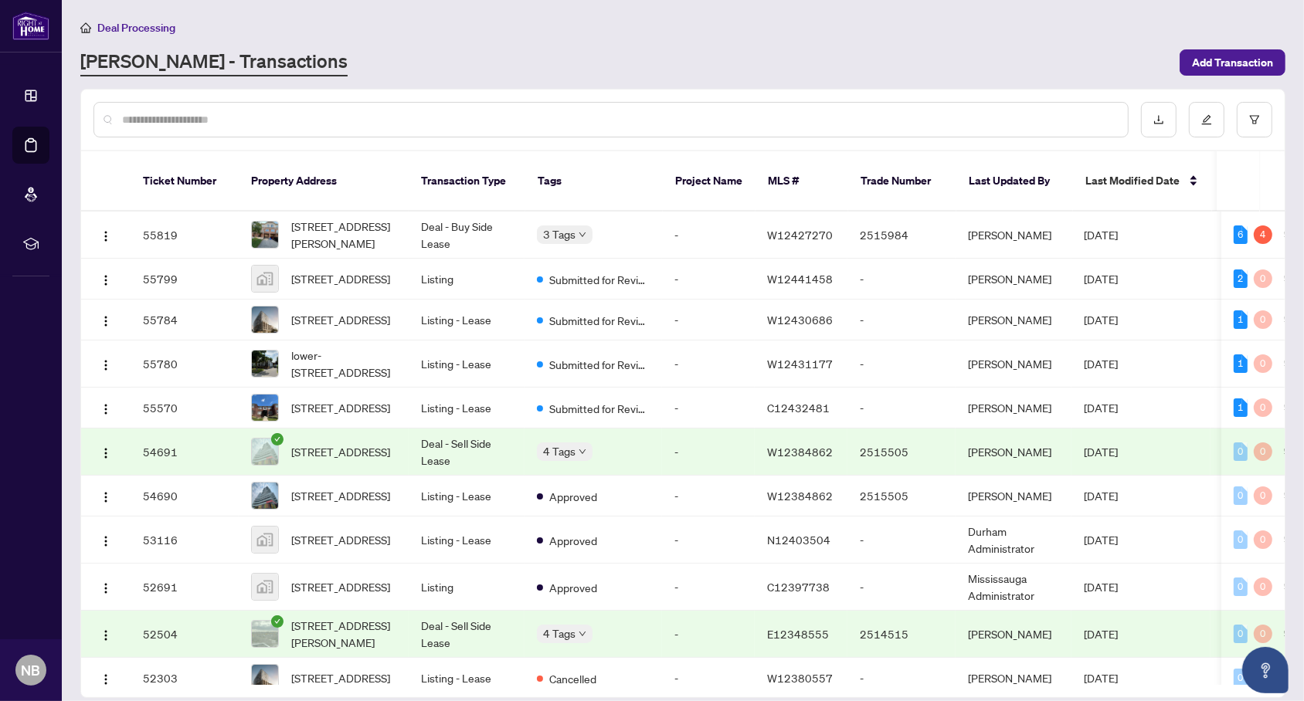
click at [632, 452] on div "4 Tags" at bounding box center [593, 452] width 113 height 18
click at [497, 445] on td "Deal - Sell Side Lease" at bounding box center [467, 452] width 116 height 47
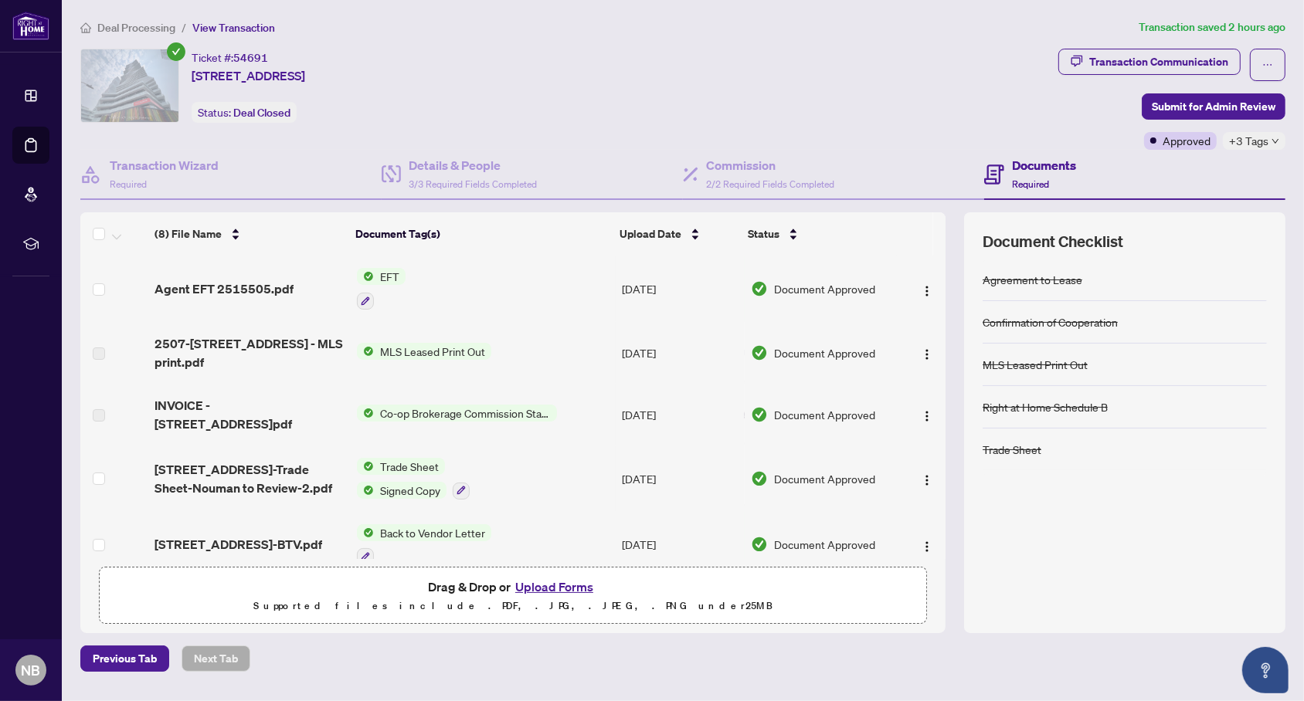
click at [550, 291] on td "EFT" at bounding box center [483, 289] width 265 height 66
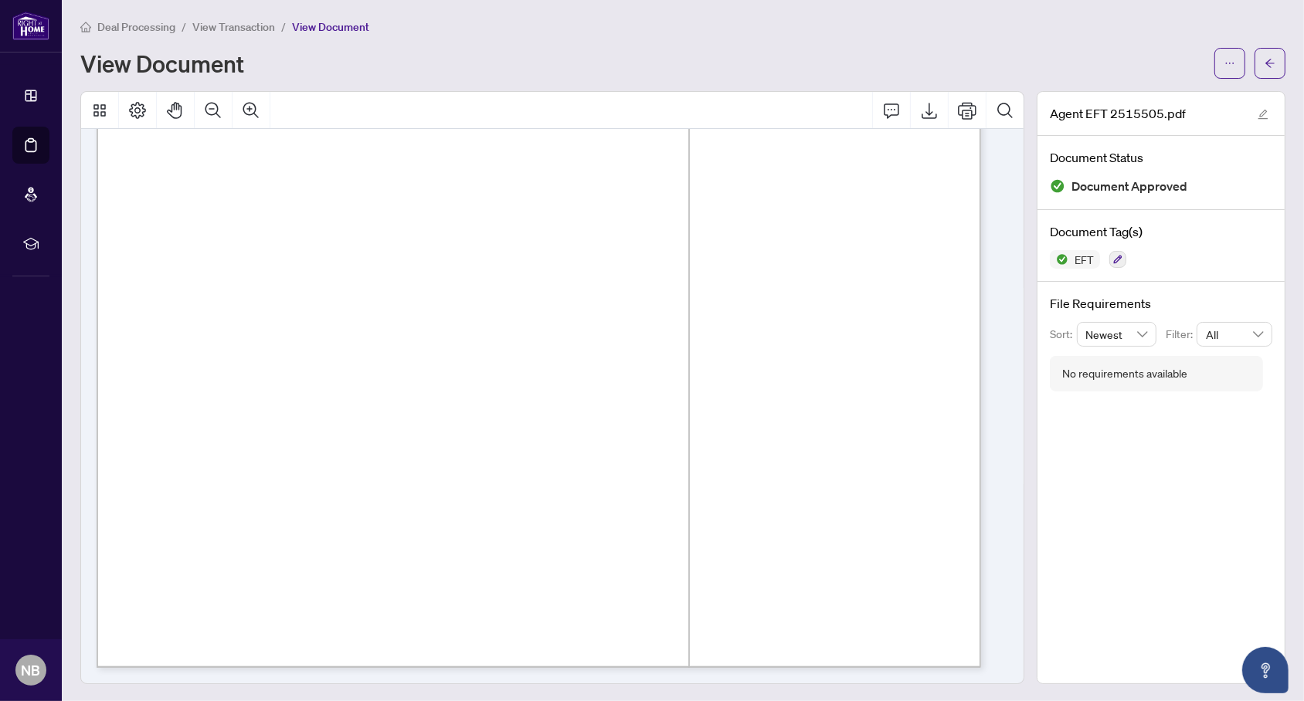
scroll to position [1408, 0]
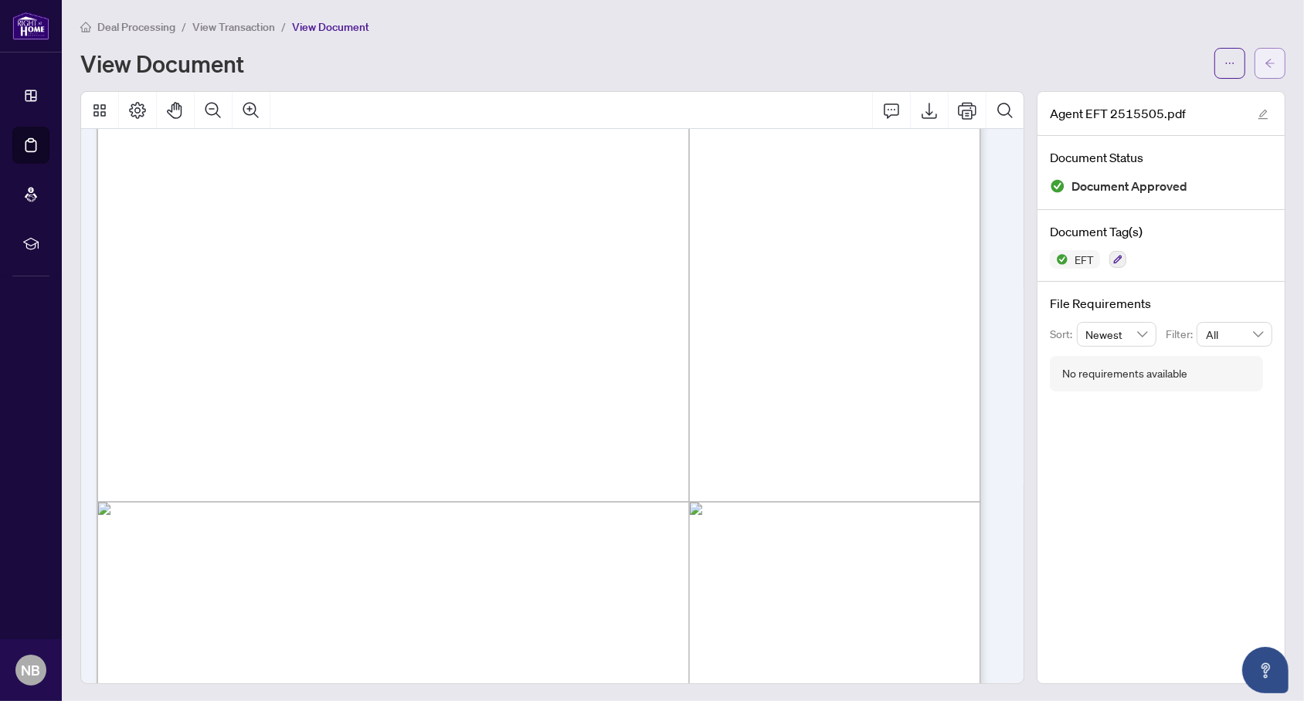
click at [1264, 65] on icon "arrow-left" at bounding box center [1269, 63] width 11 height 11
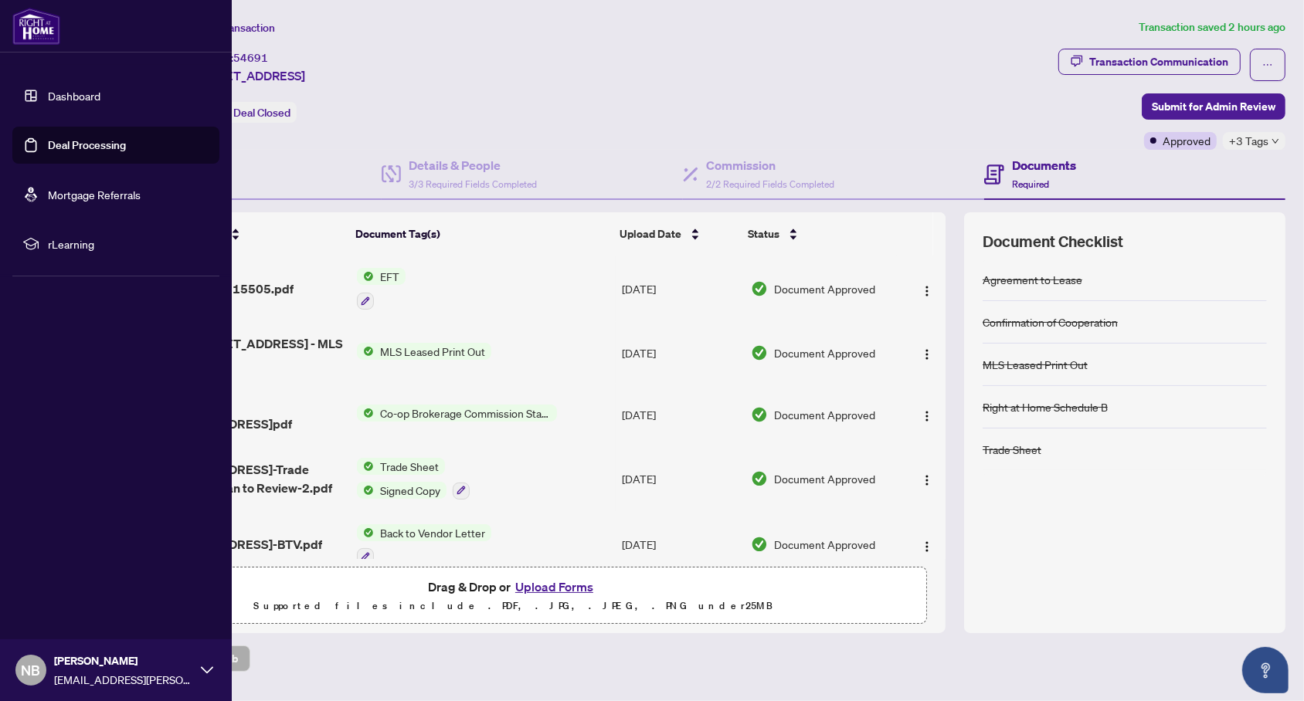
click at [48, 90] on link "Dashboard" at bounding box center [74, 96] width 53 height 14
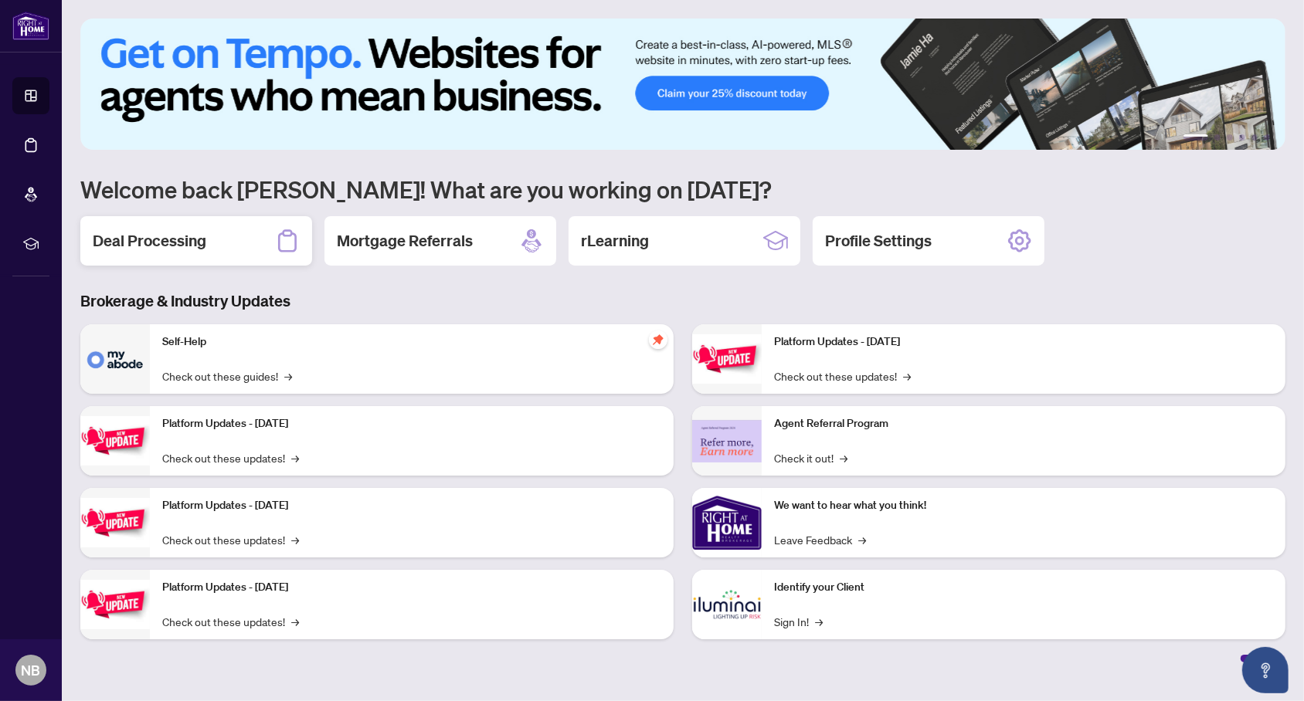
click at [224, 235] on div "Deal Processing" at bounding box center [196, 240] width 232 height 49
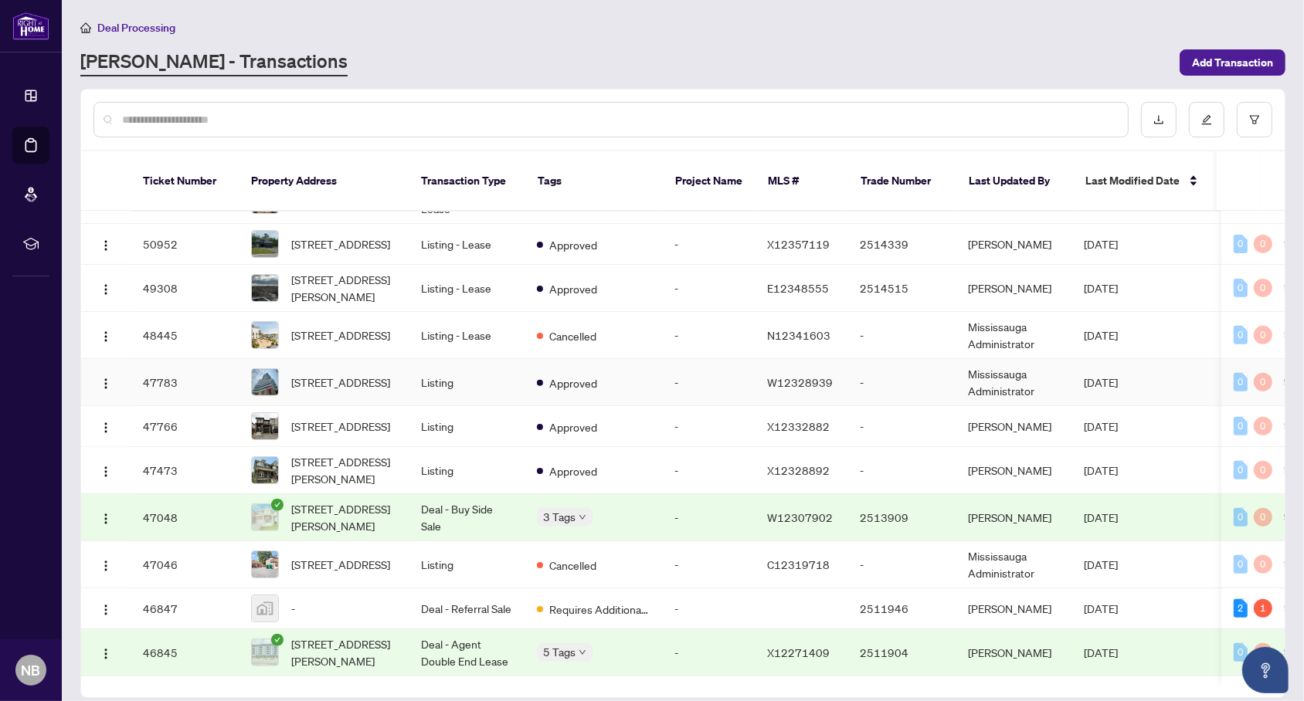
scroll to position [637, 0]
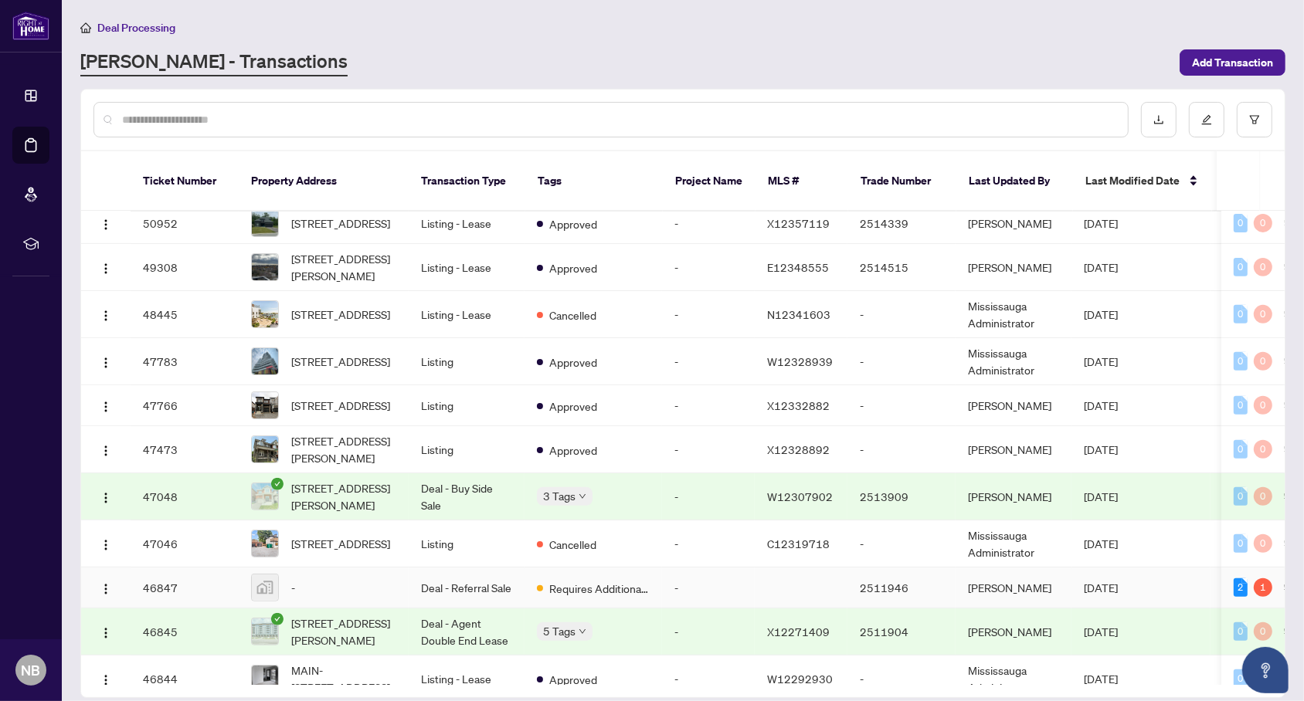
click at [708, 593] on td "-" at bounding box center [708, 588] width 93 height 41
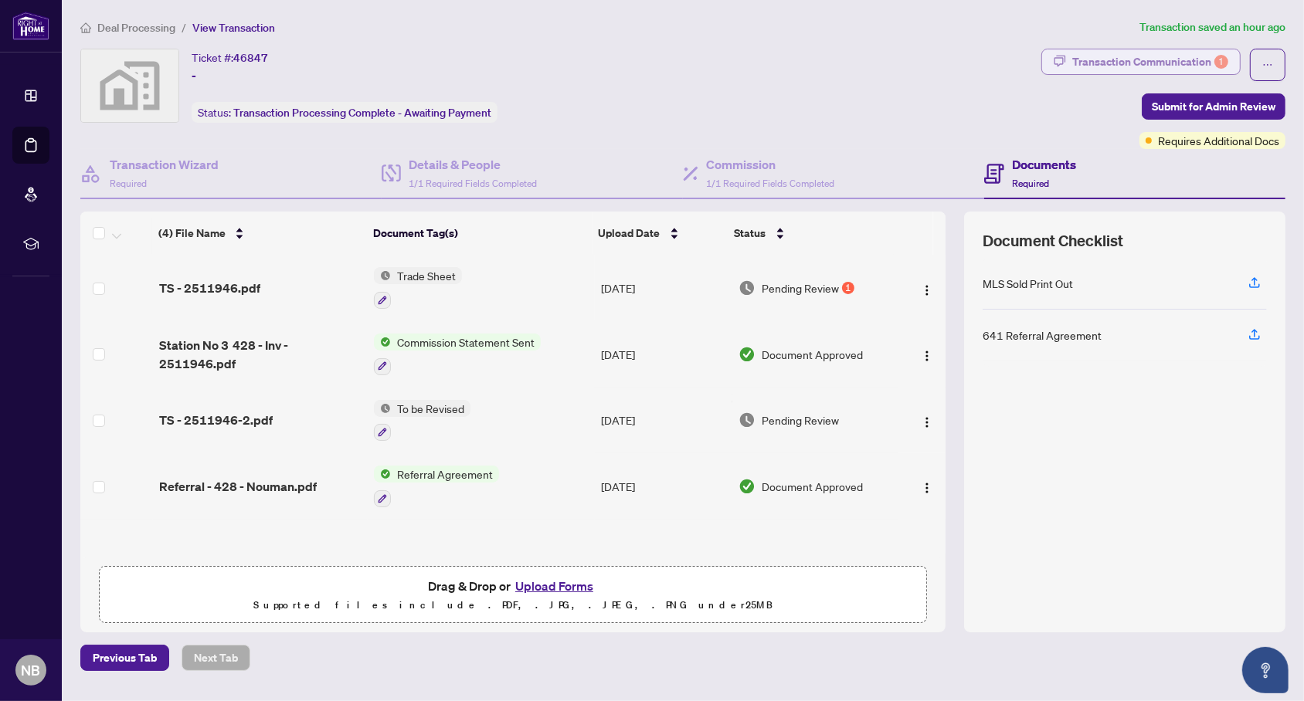
click at [1202, 59] on div "Transaction Communication 1" at bounding box center [1150, 61] width 156 height 25
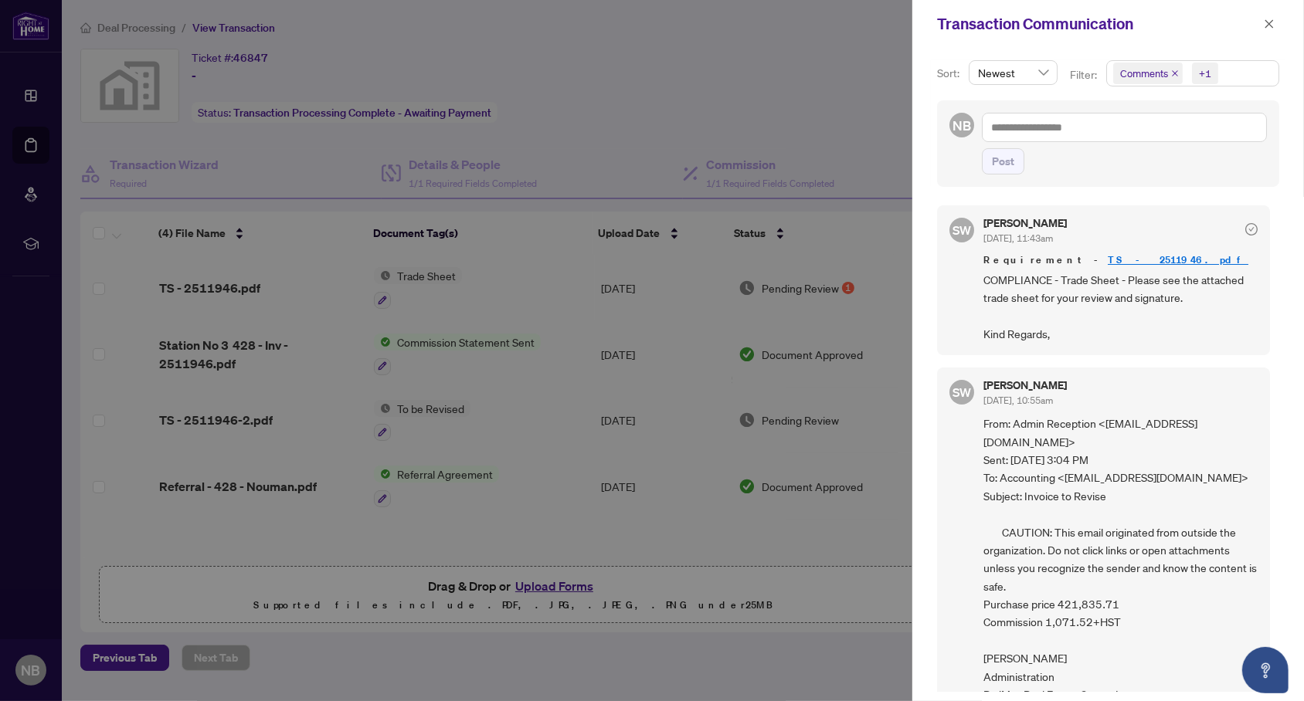
click at [1170, 66] on span "Comments" at bounding box center [1148, 74] width 70 height 22
click at [1172, 70] on icon "close" at bounding box center [1175, 73] width 6 height 6
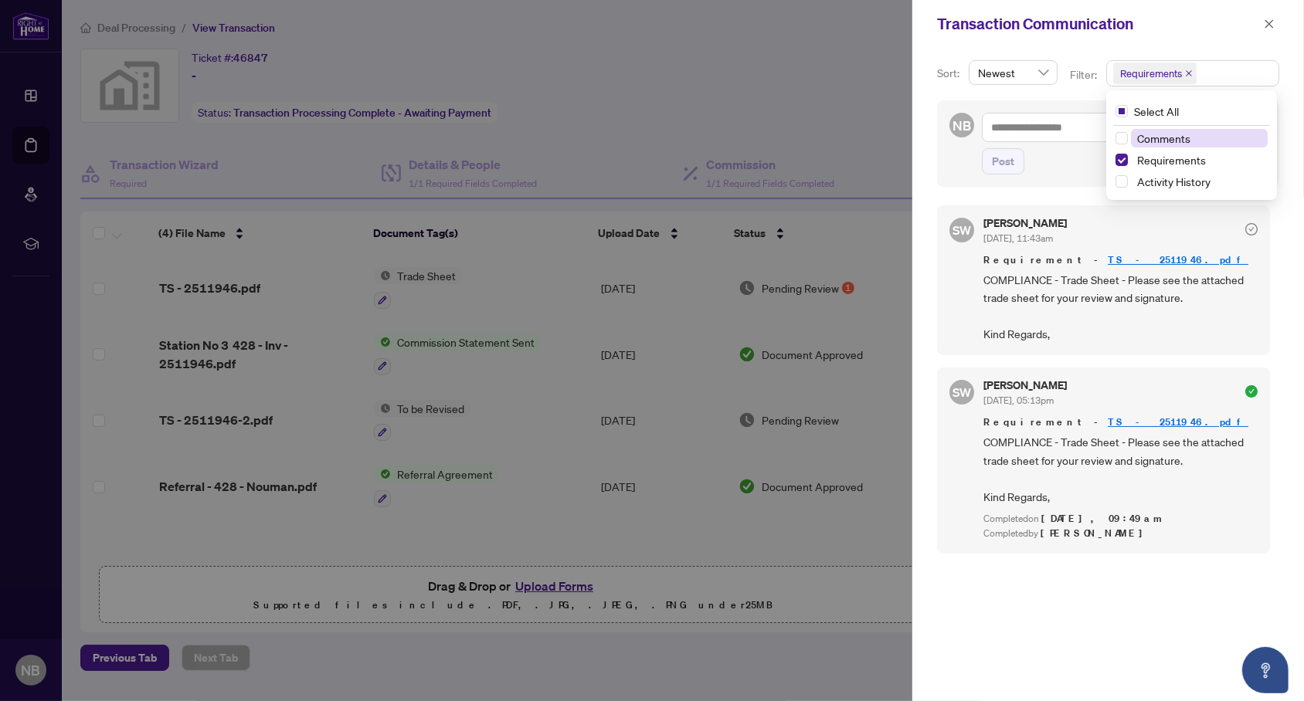
click at [699, 260] on div at bounding box center [652, 350] width 1304 height 701
click at [663, 296] on div at bounding box center [652, 350] width 1304 height 701
click at [661, 283] on div at bounding box center [652, 350] width 1304 height 701
click at [1265, 22] on icon "close" at bounding box center [1269, 24] width 11 height 11
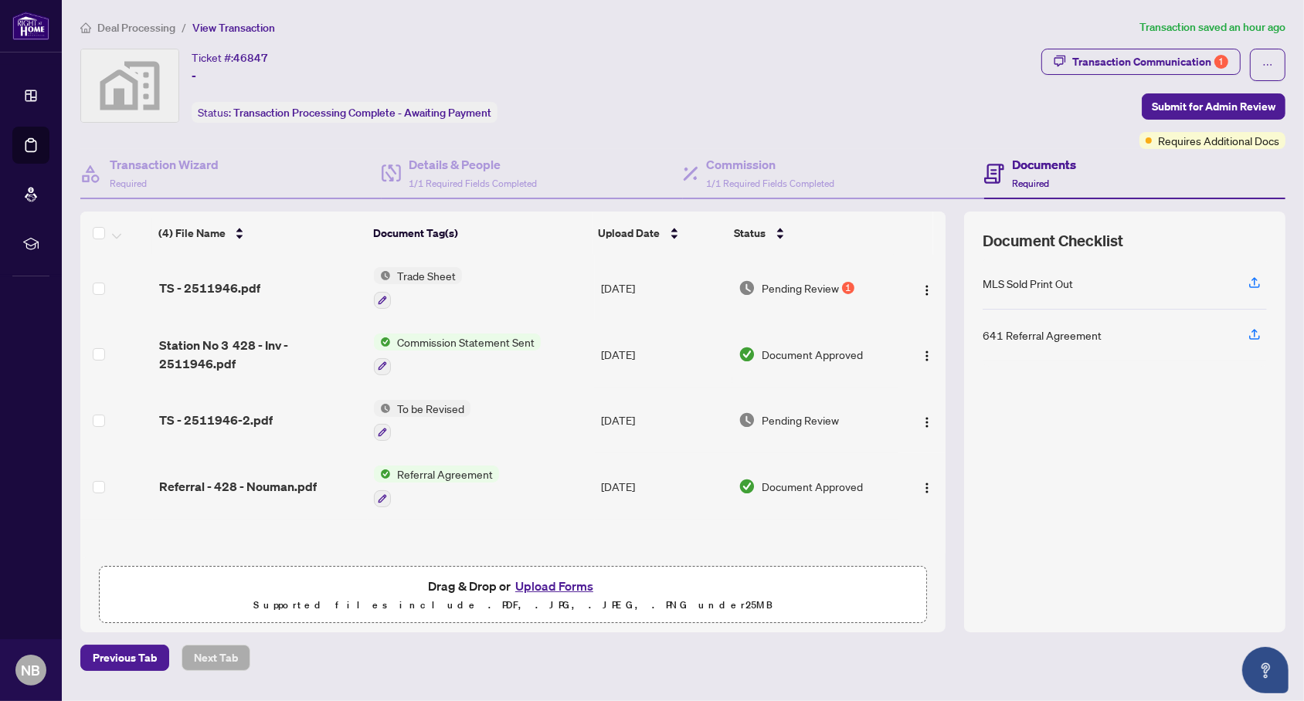
click at [898, 287] on td at bounding box center [921, 288] width 47 height 66
click at [250, 281] on span "TS - 2511946.pdf" at bounding box center [209, 288] width 101 height 19
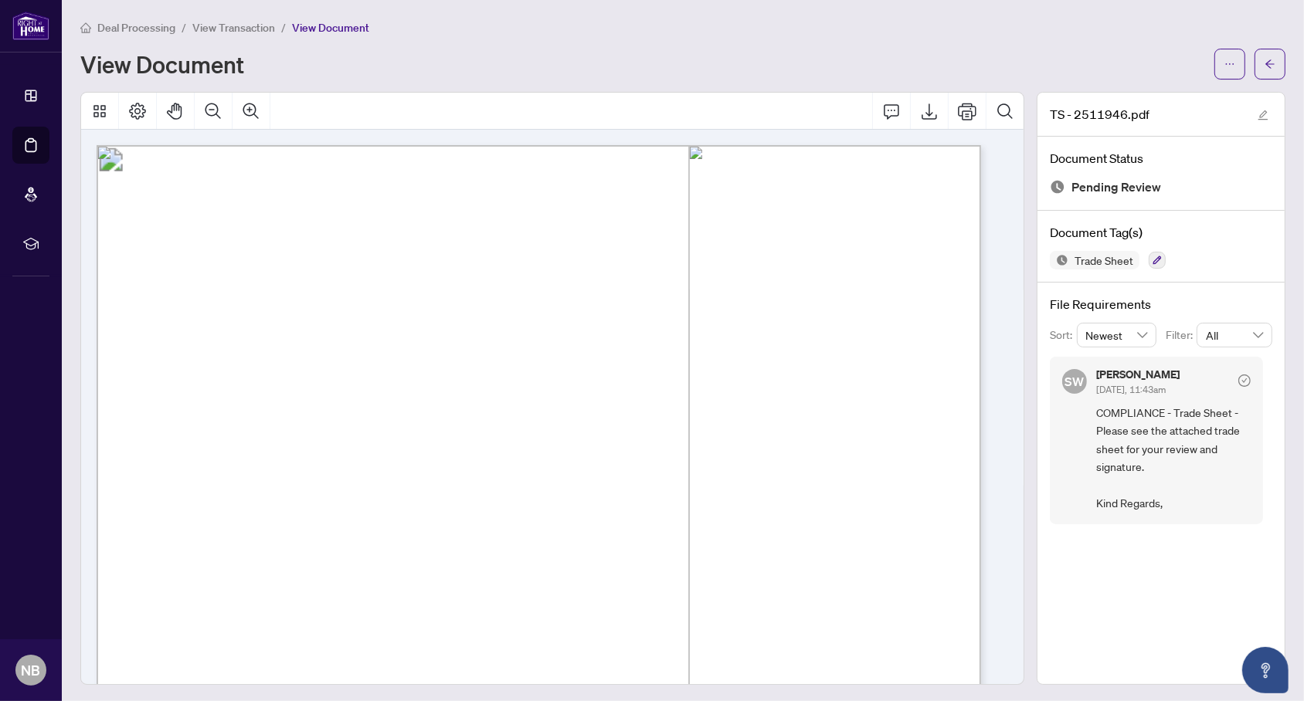
scroll to position [340, 0]
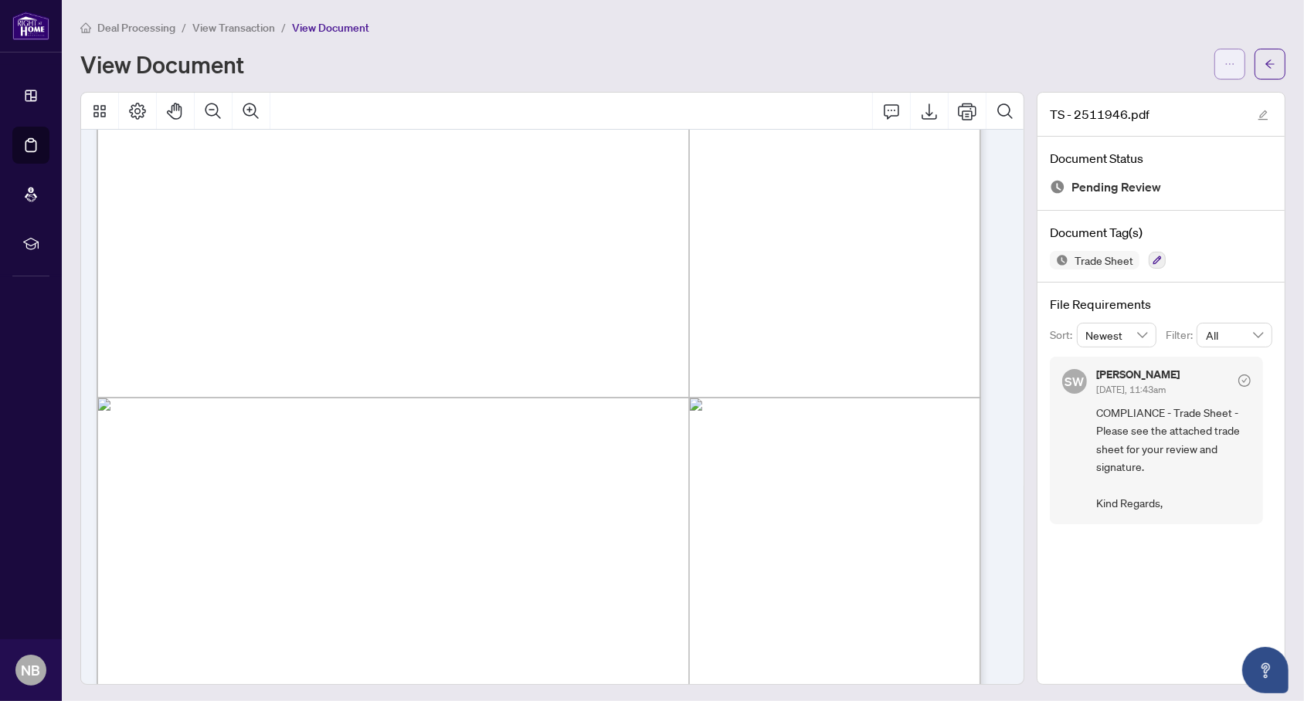
click at [1214, 59] on button "button" at bounding box center [1229, 64] width 31 height 31
click at [1204, 94] on span "Download" at bounding box center [1159, 96] width 117 height 17
click at [1254, 65] on button "button" at bounding box center [1269, 64] width 31 height 31
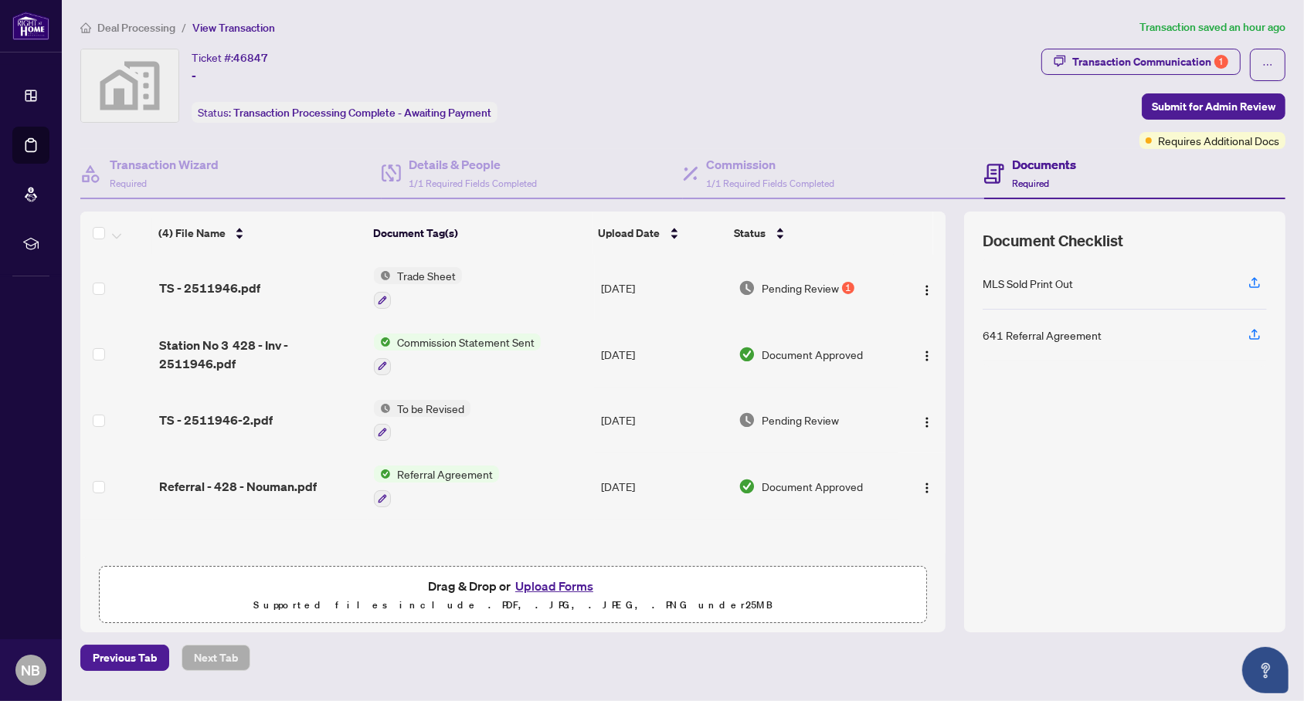
click at [550, 581] on button "Upload Forms" at bounding box center [554, 586] width 87 height 20
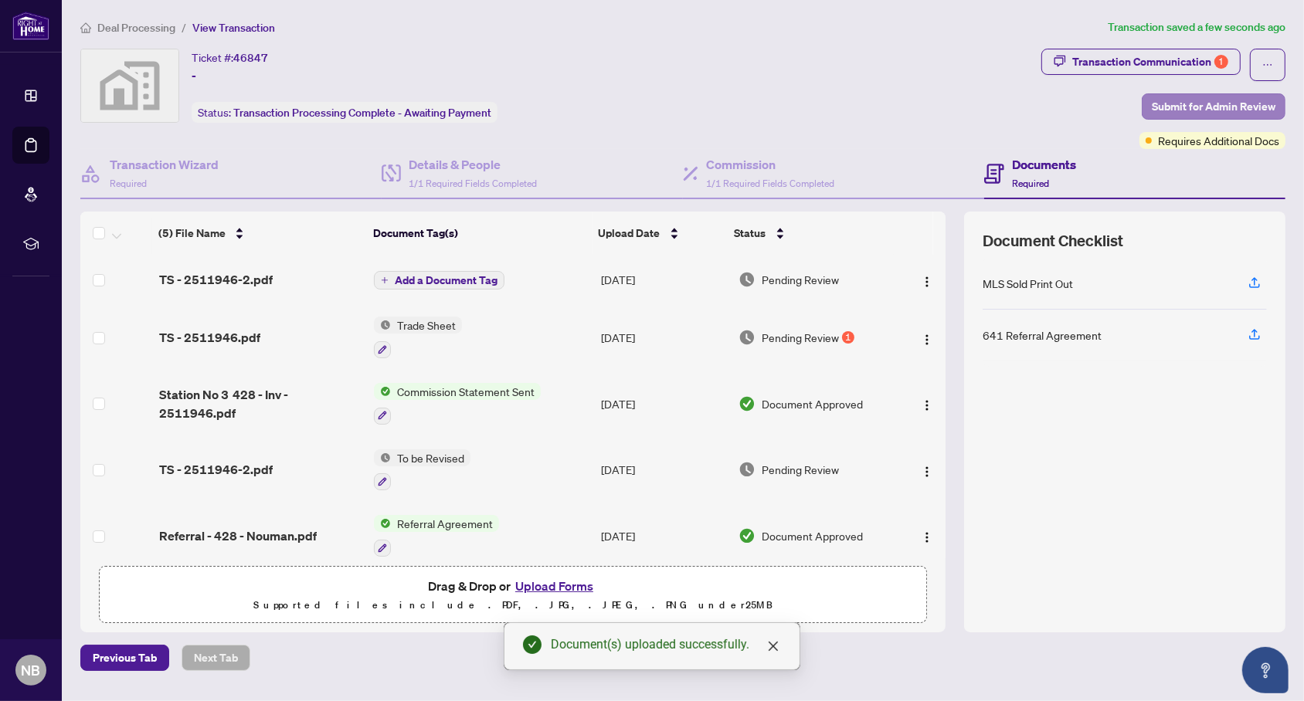
click at [1190, 100] on span "Submit for Admin Review" at bounding box center [1214, 106] width 124 height 25
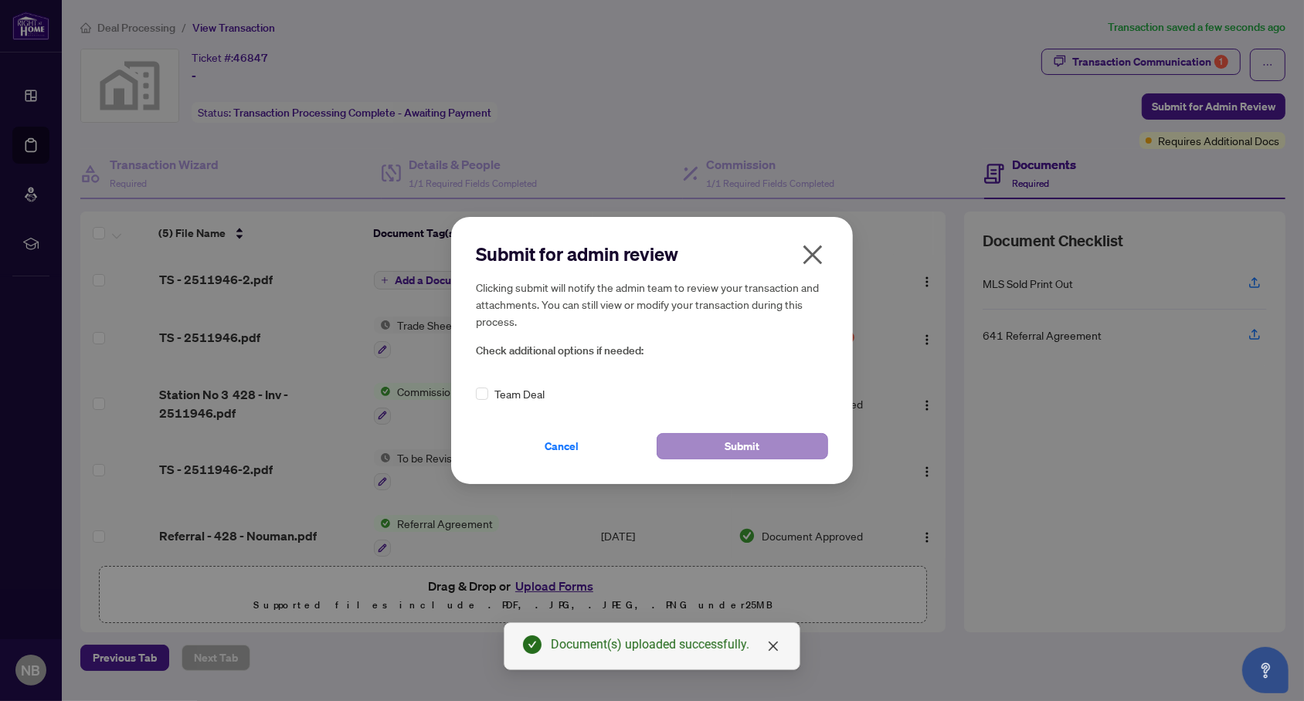
click at [735, 436] on span "Submit" at bounding box center [742, 446] width 35 height 25
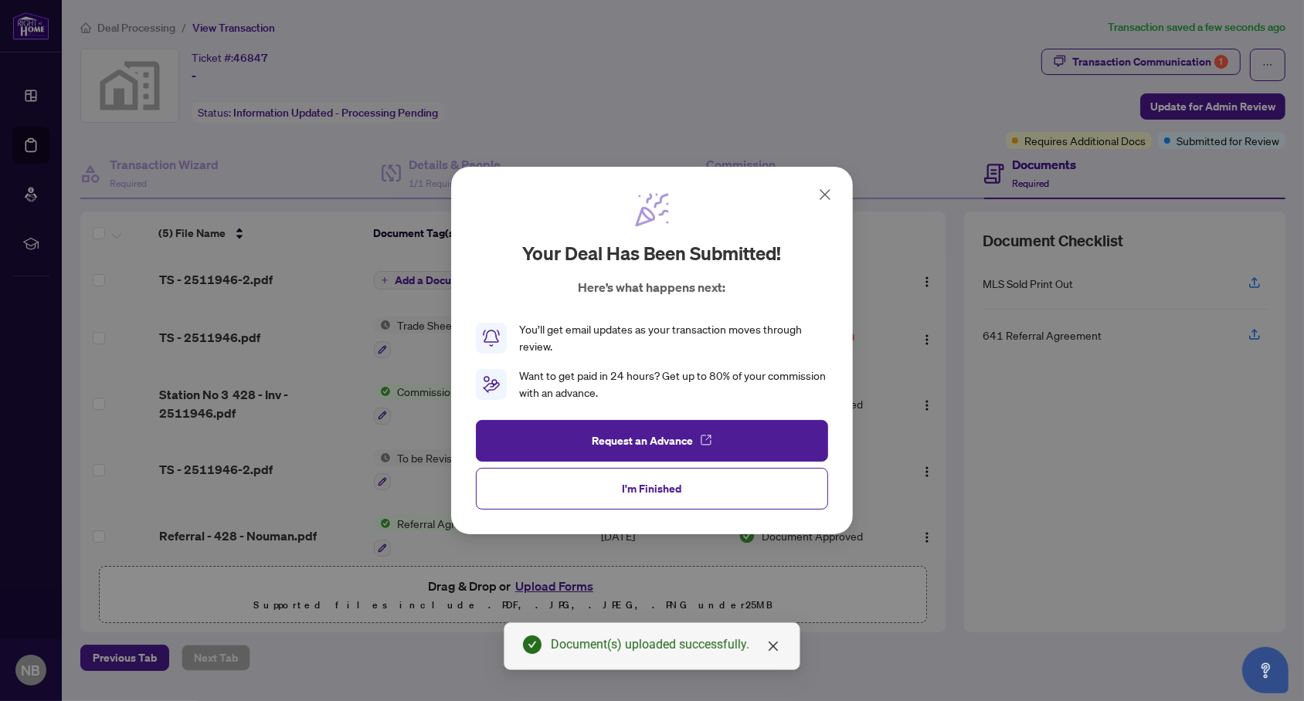
click at [663, 500] on button "I'm Finished" at bounding box center [652, 489] width 352 height 42
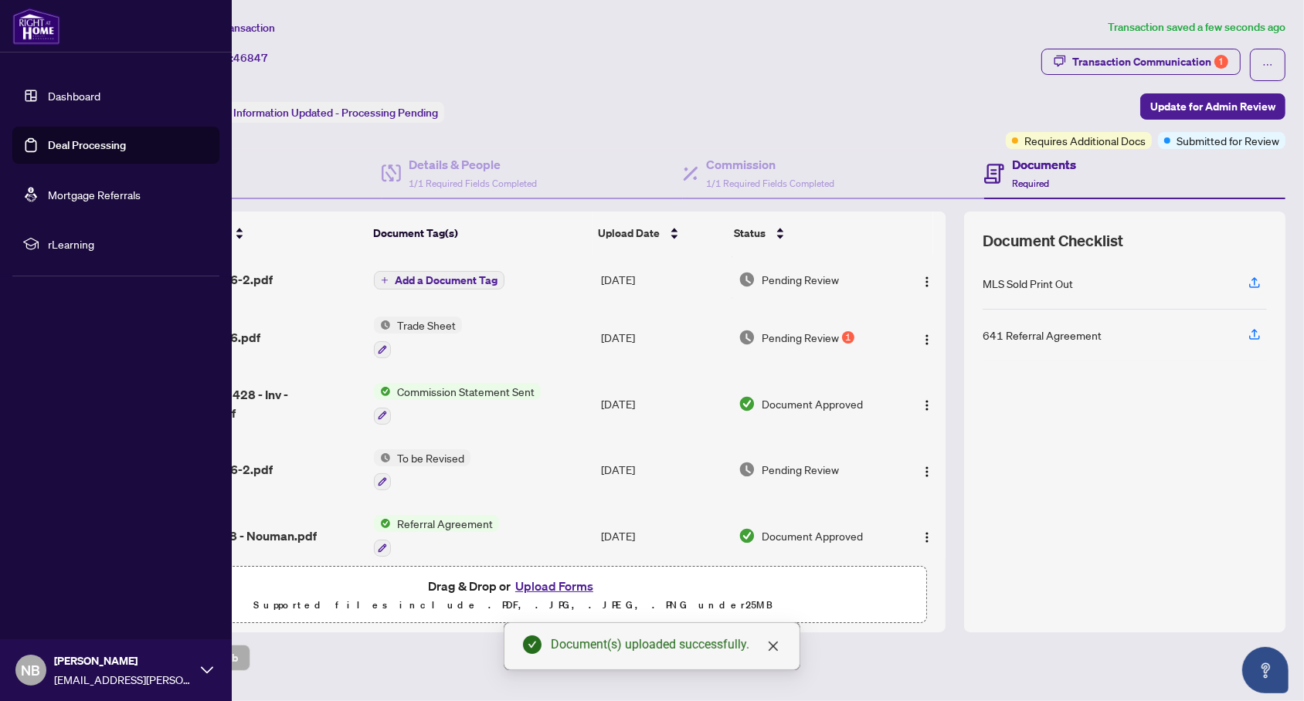
click at [59, 103] on link "Dashboard" at bounding box center [74, 96] width 53 height 14
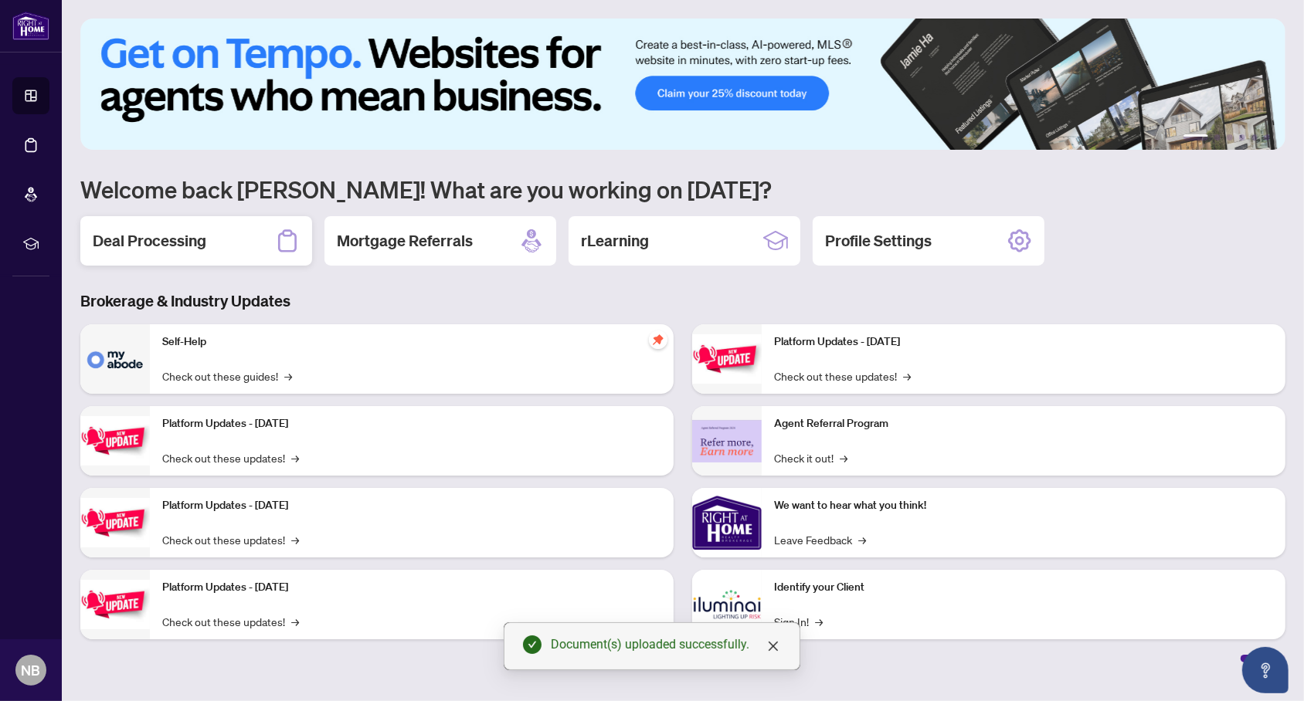
click at [256, 229] on div "Deal Processing" at bounding box center [196, 240] width 232 height 49
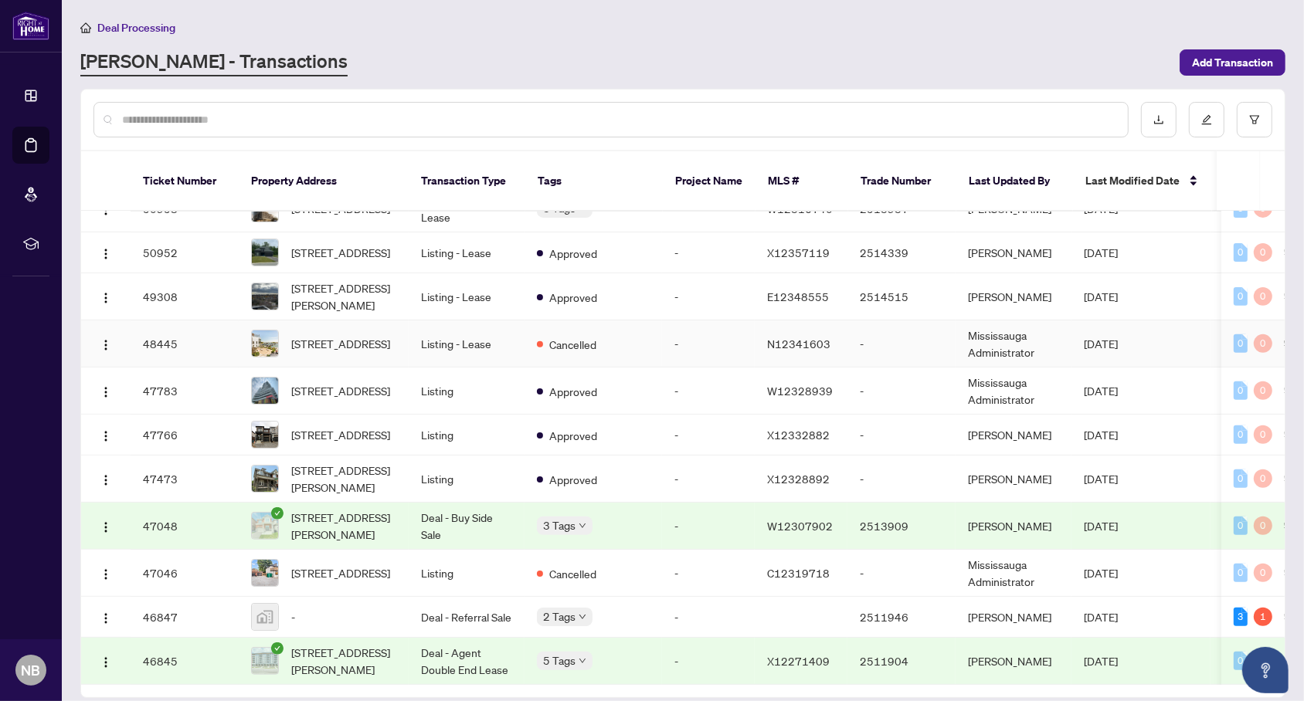
scroll to position [683, 0]
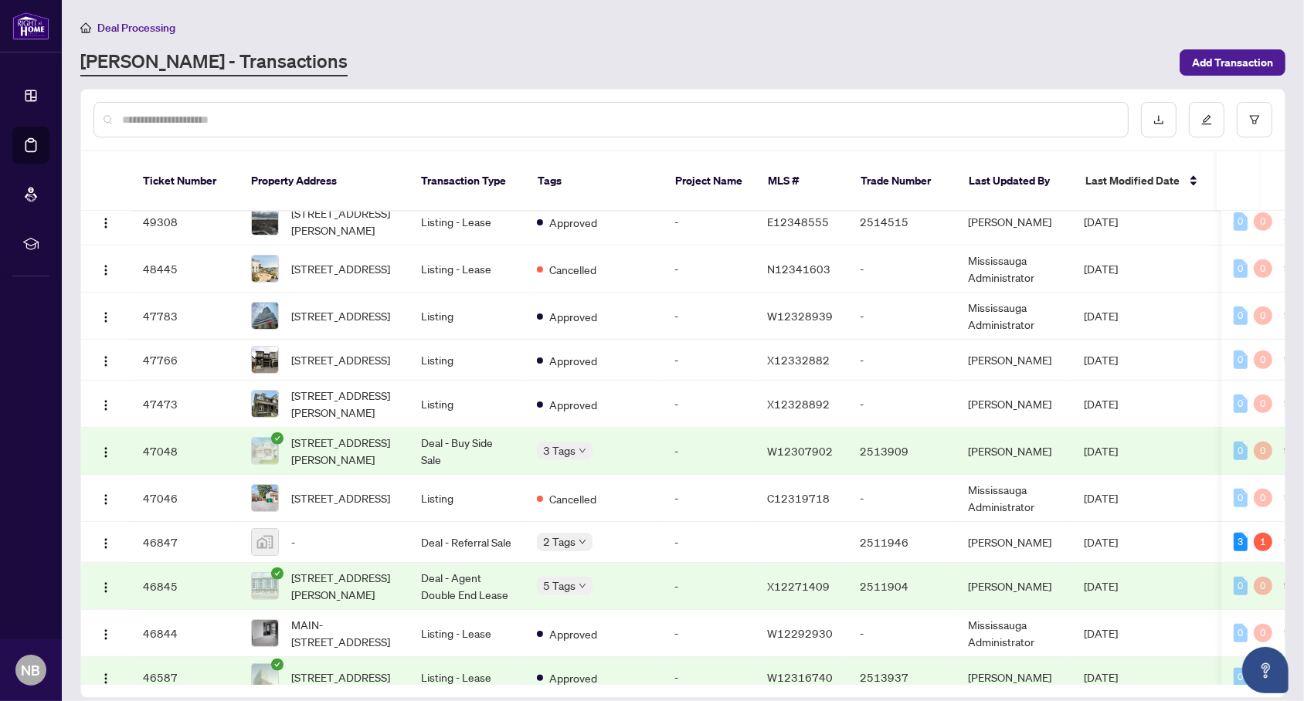
click at [656, 446] on td "3 Tags" at bounding box center [592, 451] width 137 height 47
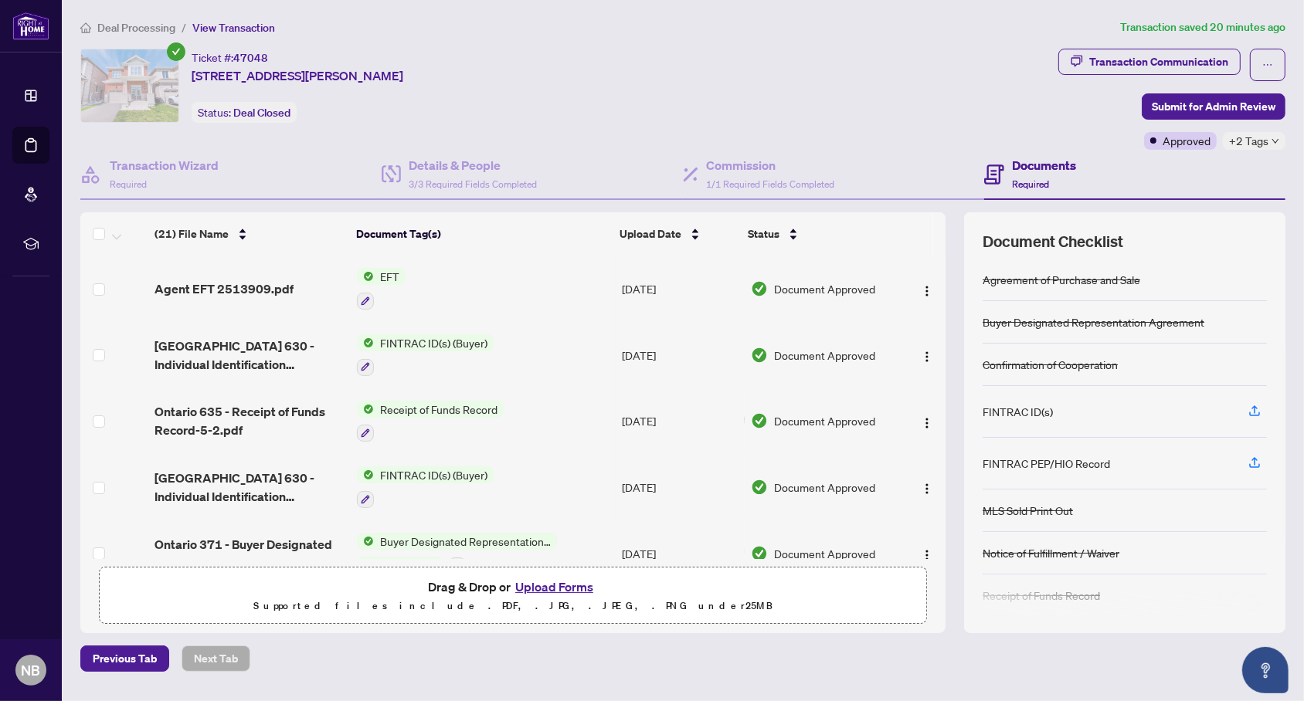
click at [605, 285] on td "EFT" at bounding box center [483, 289] width 265 height 66
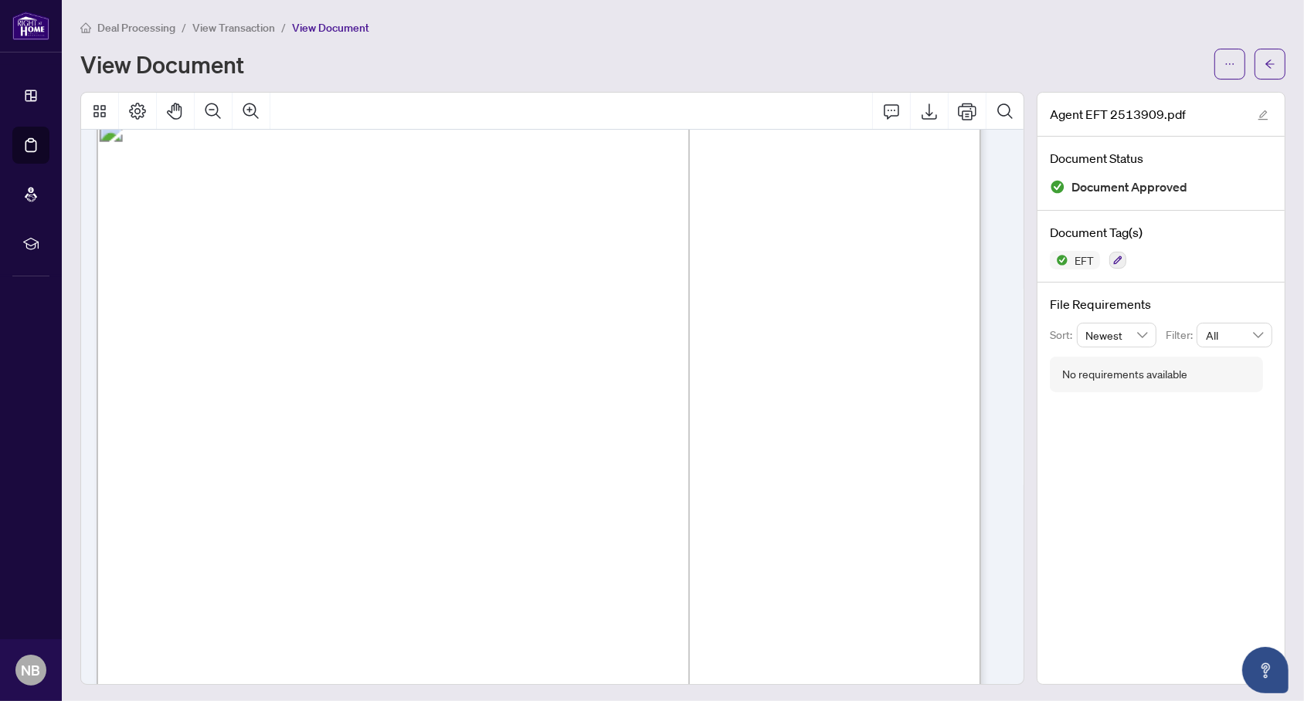
scroll to position [1186, 0]
